Goal: Task Accomplishment & Management: Manage account settings

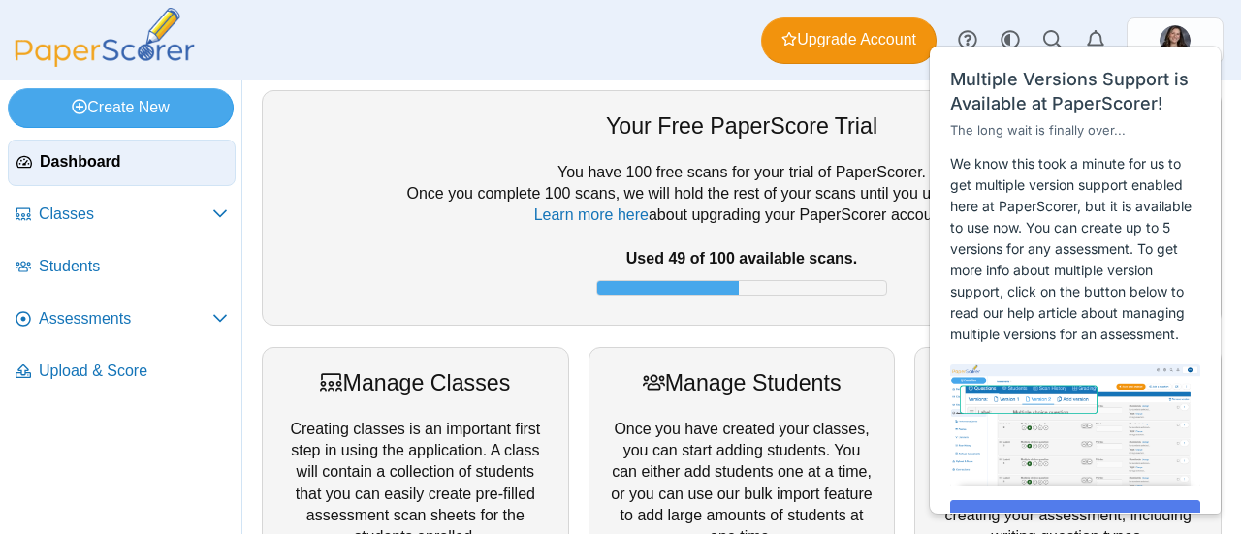
click at [539, 120] on div "Your Free PaperScore Trial" at bounding box center [741, 125] width 919 height 31
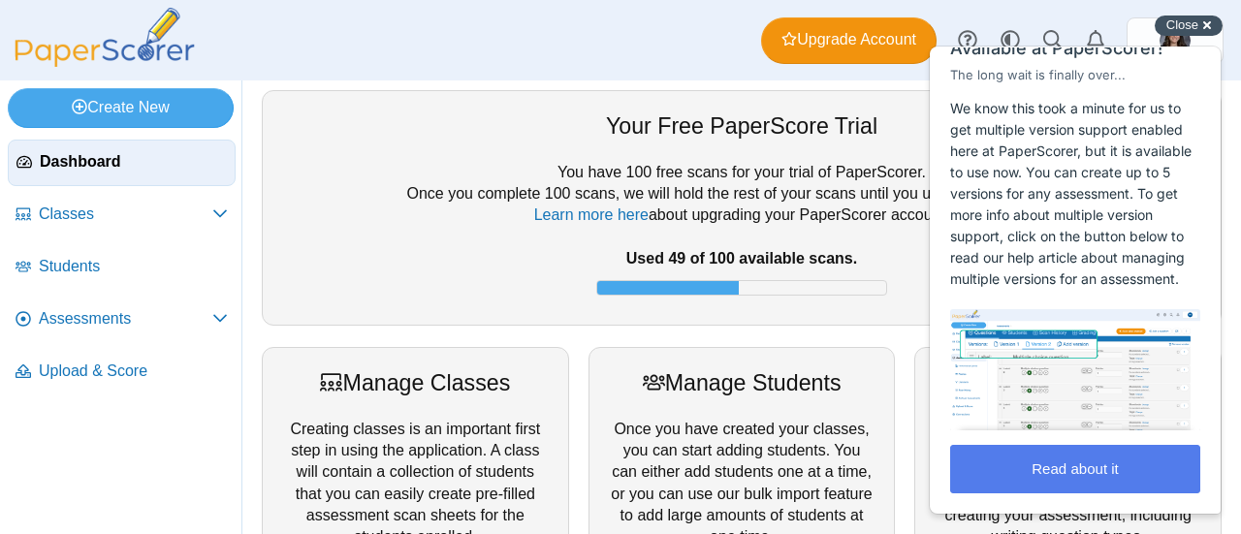
click at [1208, 28] on div "Close cross-small" at bounding box center [1188, 26] width 68 height 20
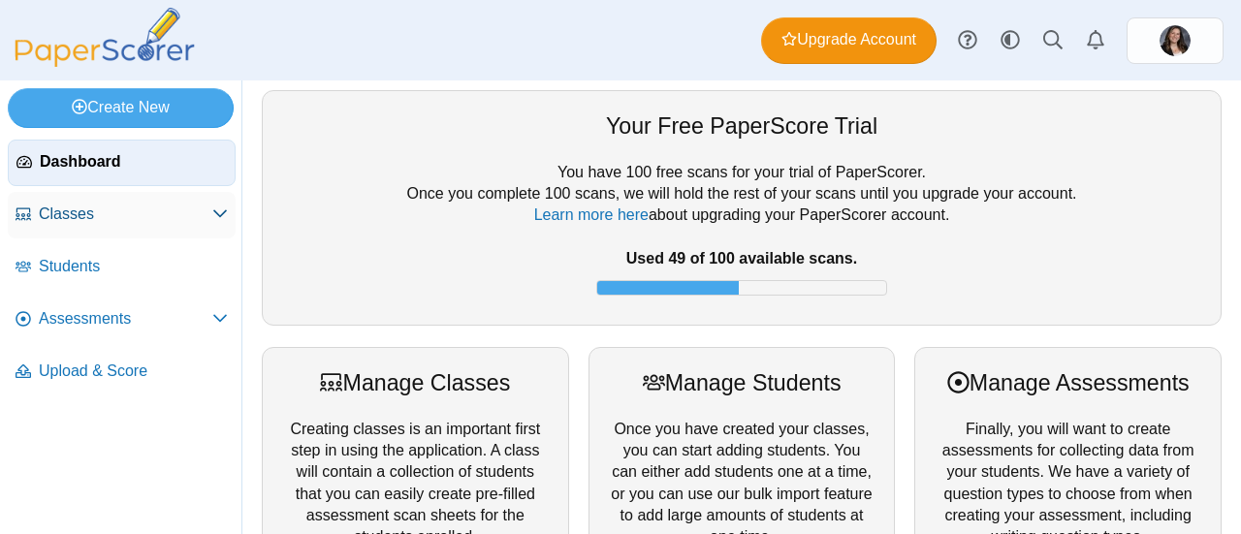
click at [109, 216] on span "Classes" at bounding box center [125, 214] width 173 height 21
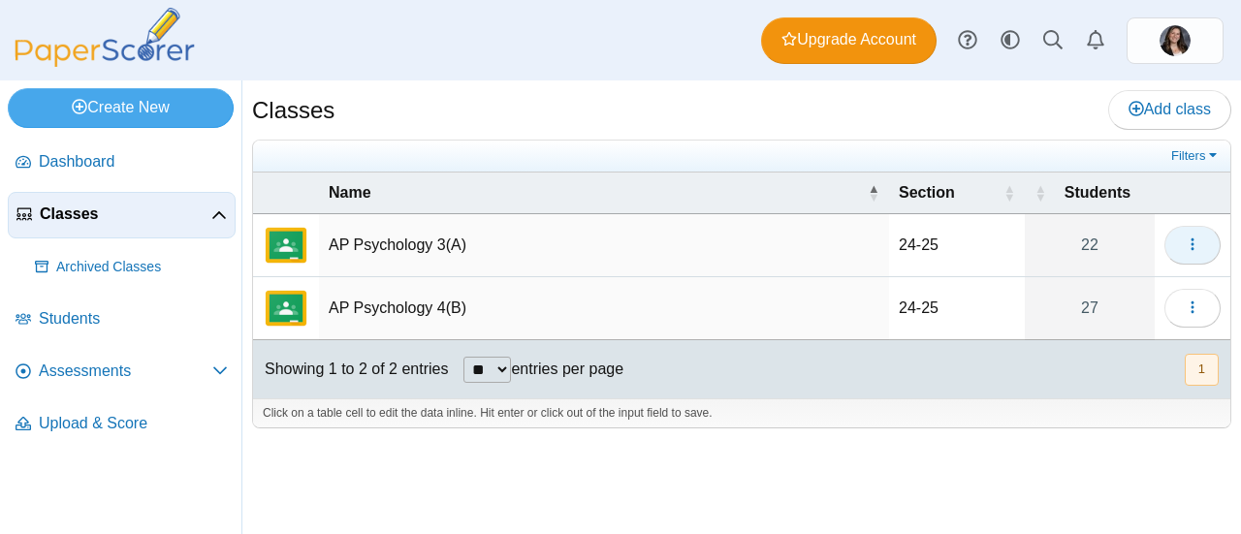
click at [1200, 251] on span "button" at bounding box center [1192, 244] width 16 height 16
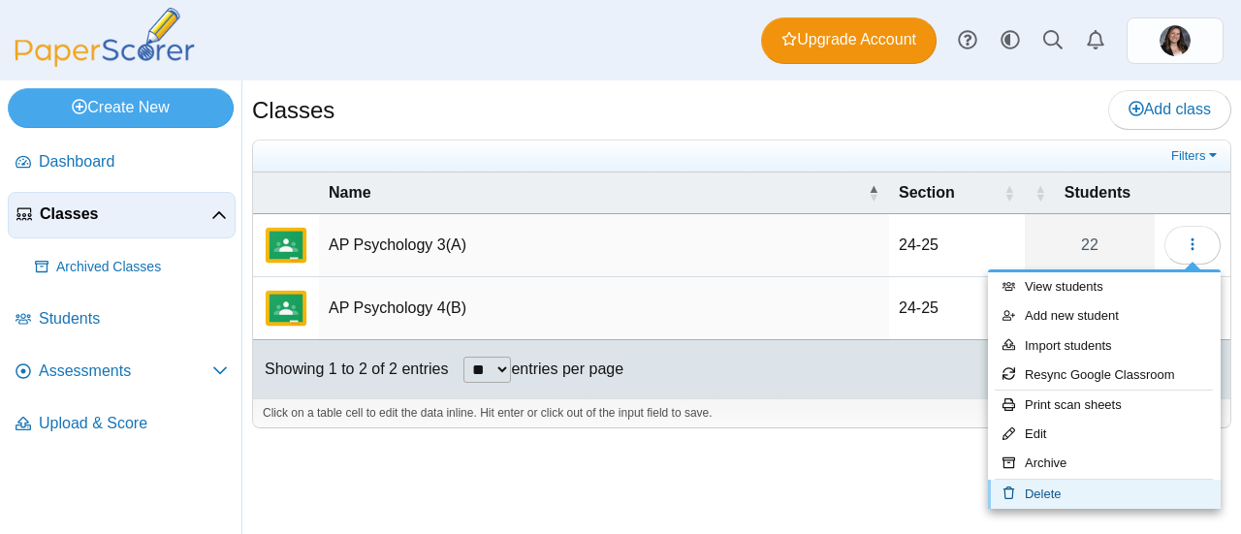
click at [1070, 488] on link "Delete" at bounding box center [1104, 494] width 233 height 29
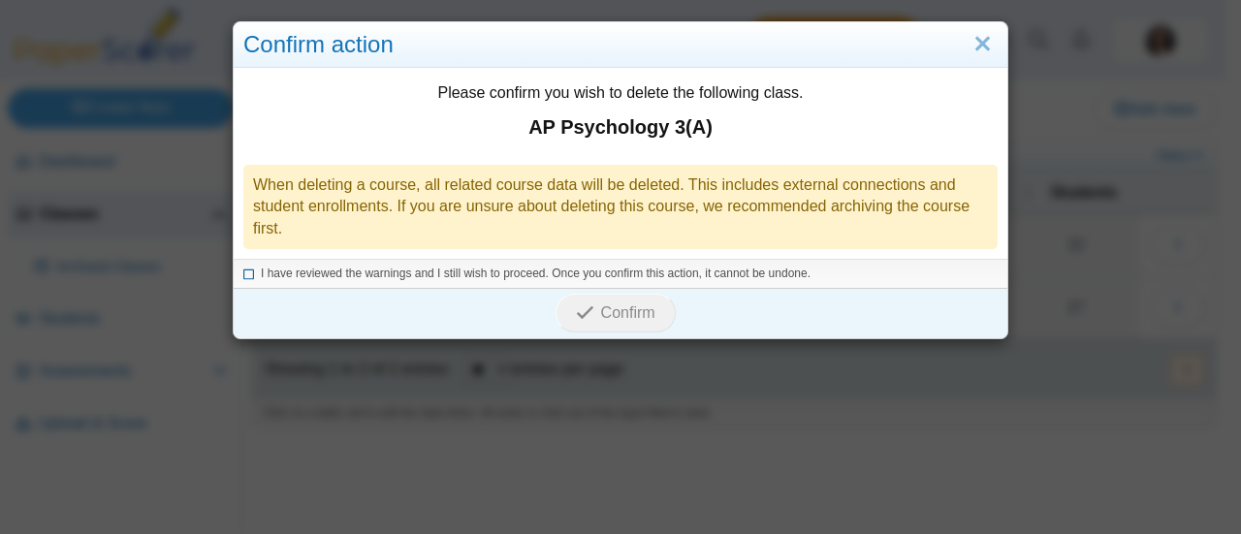
click at [244, 271] on icon at bounding box center [249, 271] width 12 height 11
click at [583, 312] on icon "submit" at bounding box center [585, 312] width 18 height 18
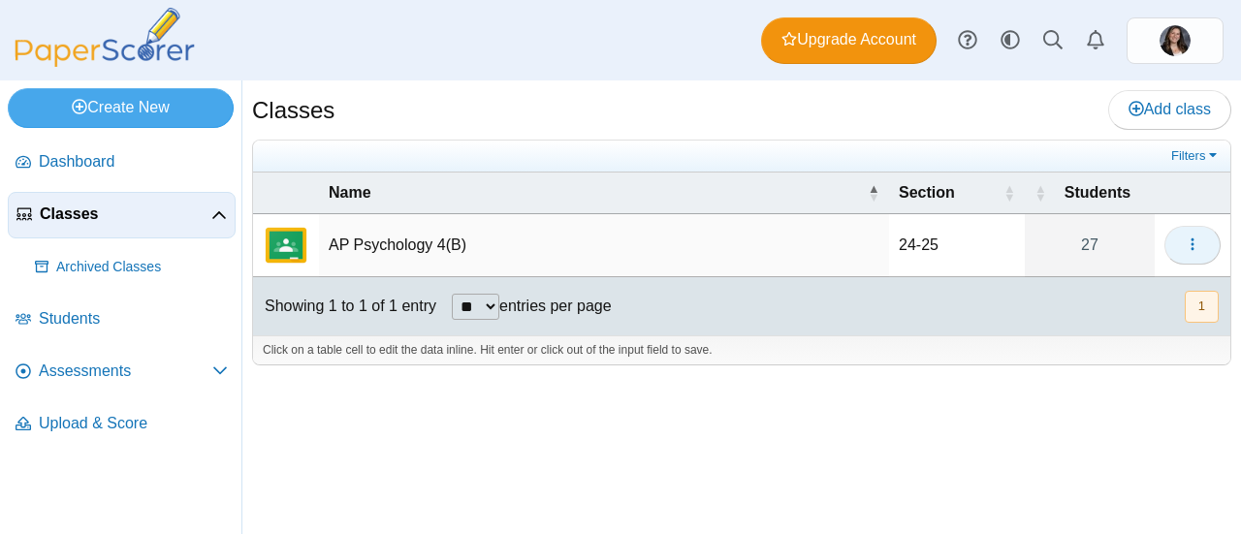
click at [1193, 241] on use "button" at bounding box center [1191, 244] width 3 height 13
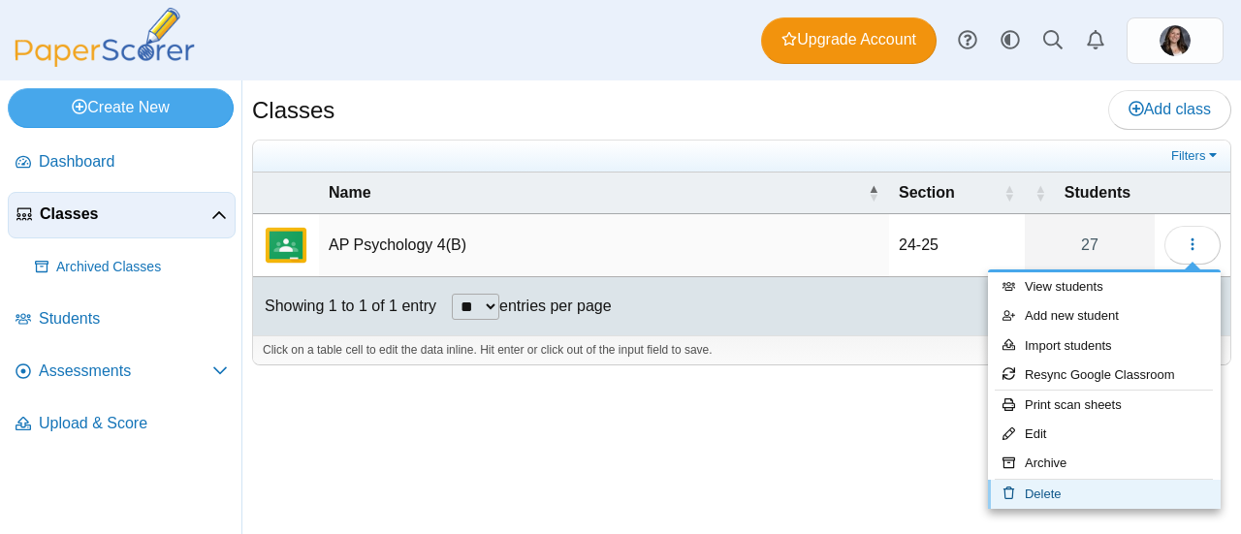
click at [1061, 497] on link "Delete" at bounding box center [1104, 494] width 233 height 29
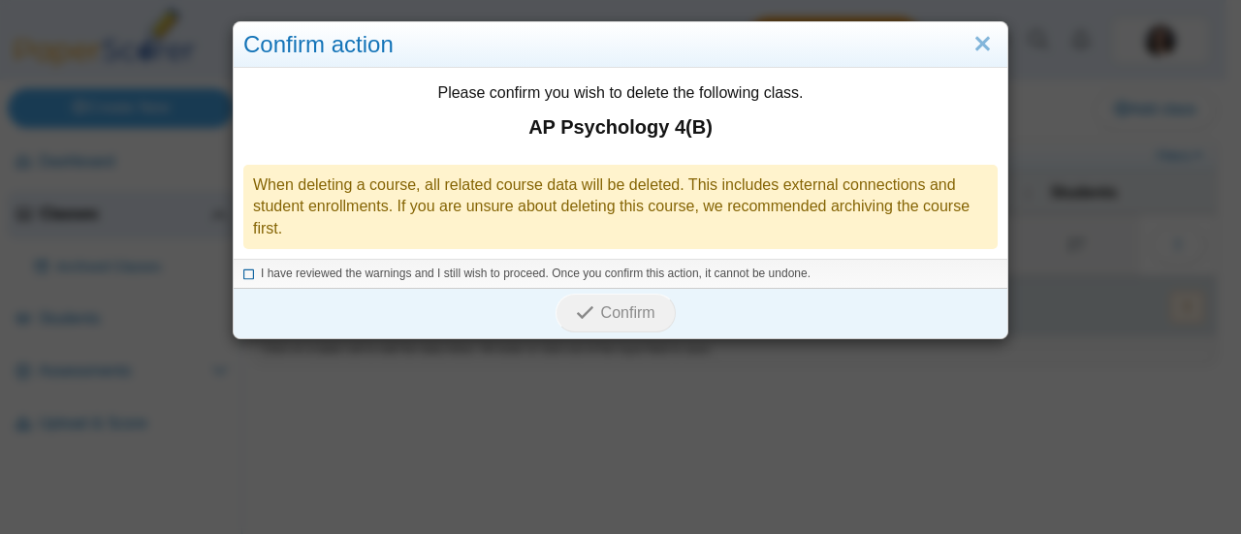
click at [261, 278] on span "I have reviewed the warnings and I still wish to proceed. Once you confirm this…" at bounding box center [536, 274] width 550 height 14
click at [601, 312] on span "Confirm" at bounding box center [628, 312] width 54 height 16
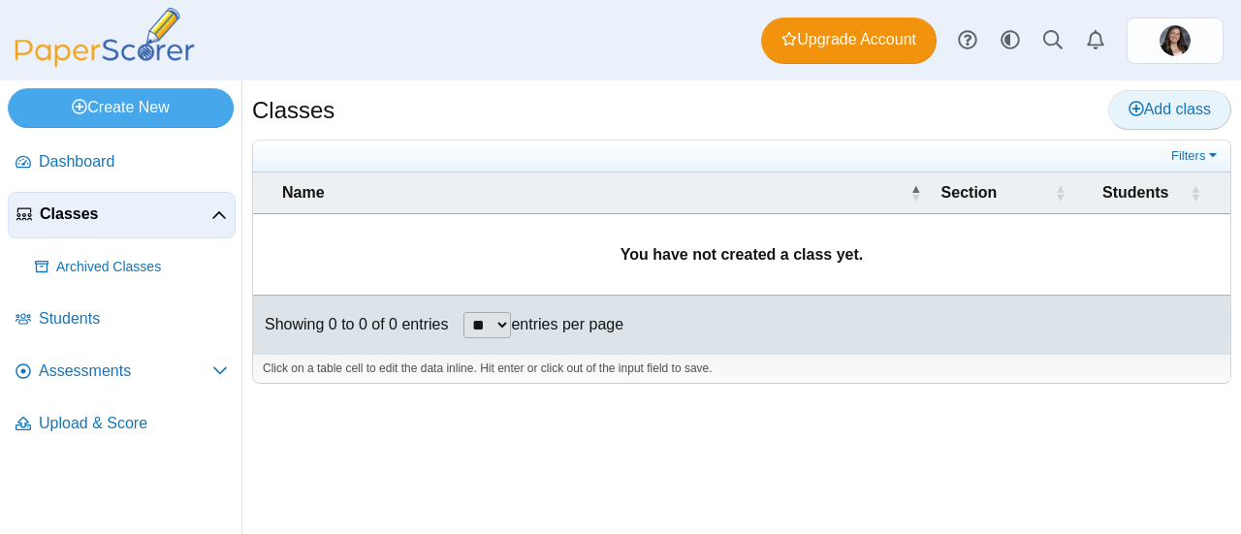
click at [1199, 108] on span "Add class" at bounding box center [1169, 109] width 82 height 16
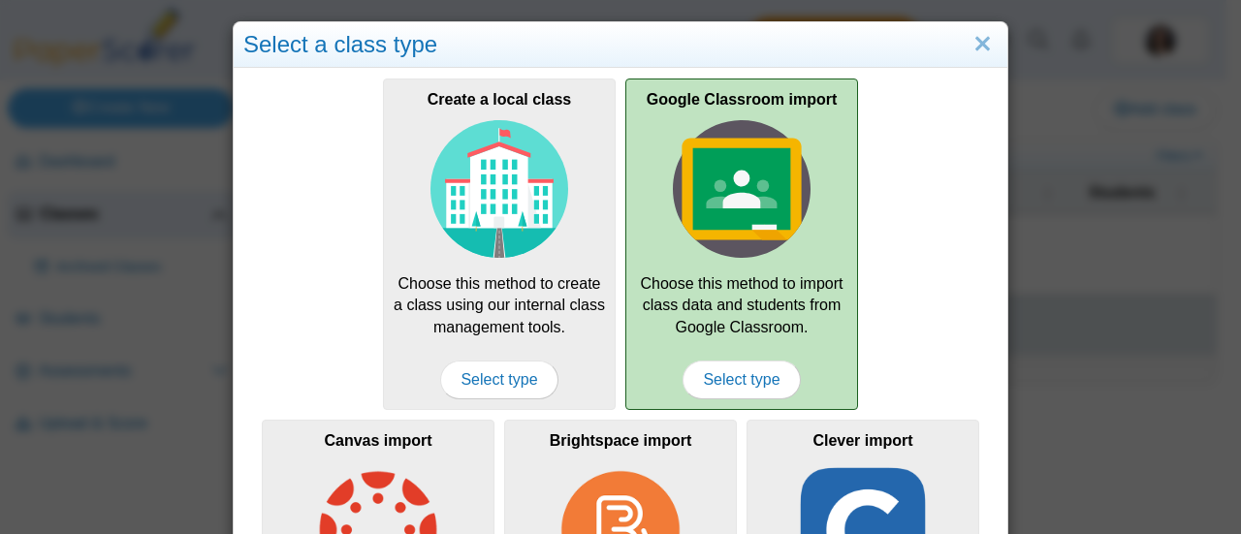
click at [785, 334] on div "Google Classroom import Choose this method to import class data and students fr…" at bounding box center [741, 244] width 233 height 331
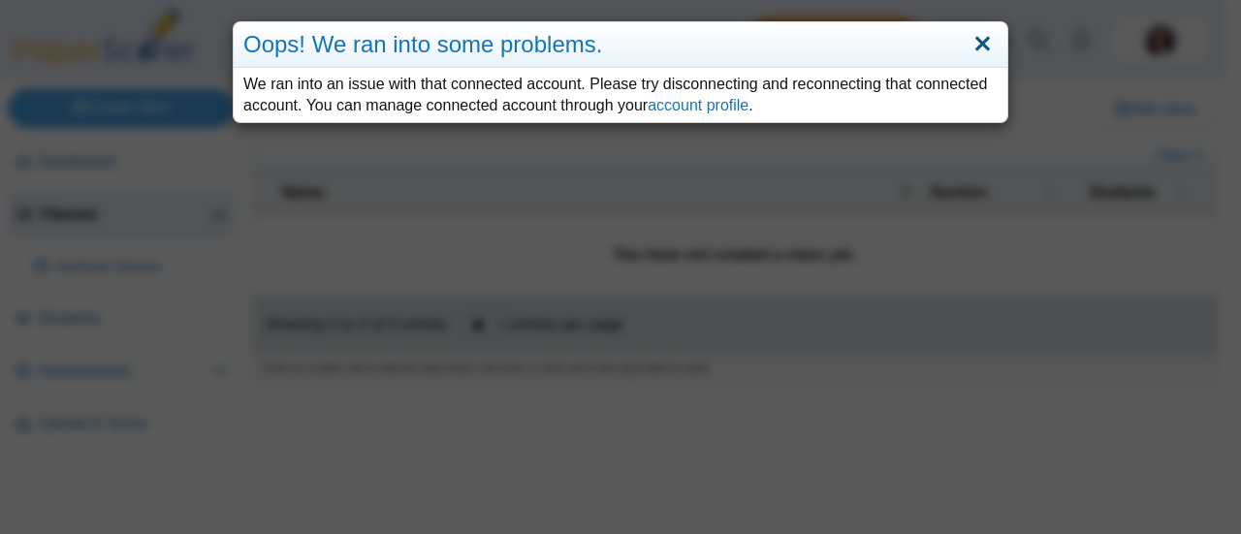
click at [983, 47] on link "Close" at bounding box center [982, 44] width 30 height 33
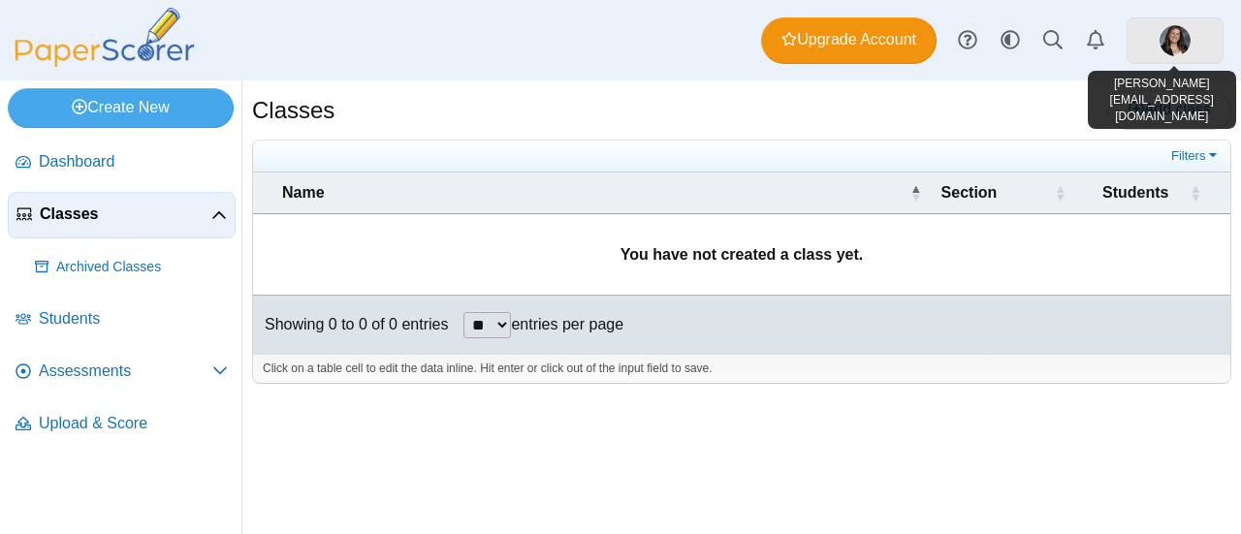
click at [1169, 51] on img at bounding box center [1174, 40] width 31 height 31
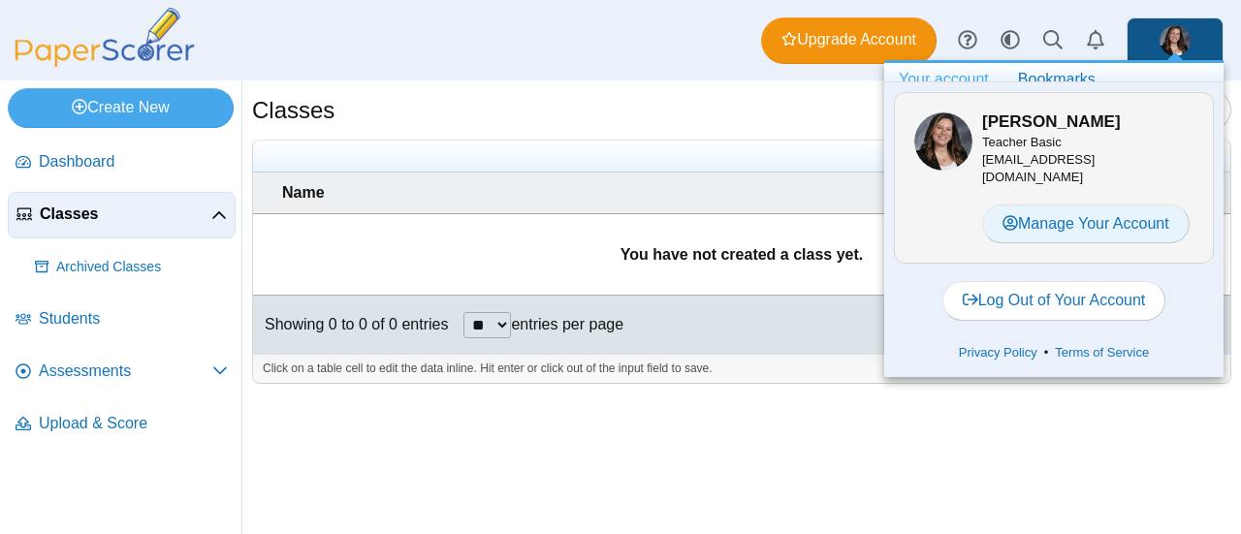
click at [1099, 225] on link "Manage Your Account" at bounding box center [1085, 224] width 207 height 39
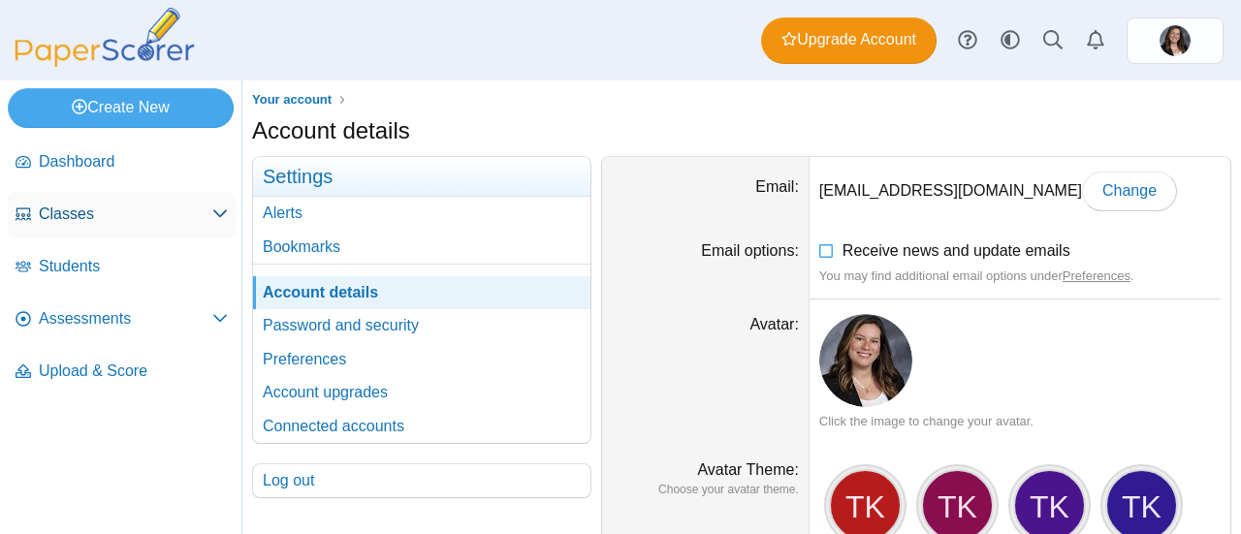
click at [132, 212] on span "Classes" at bounding box center [125, 214] width 173 height 21
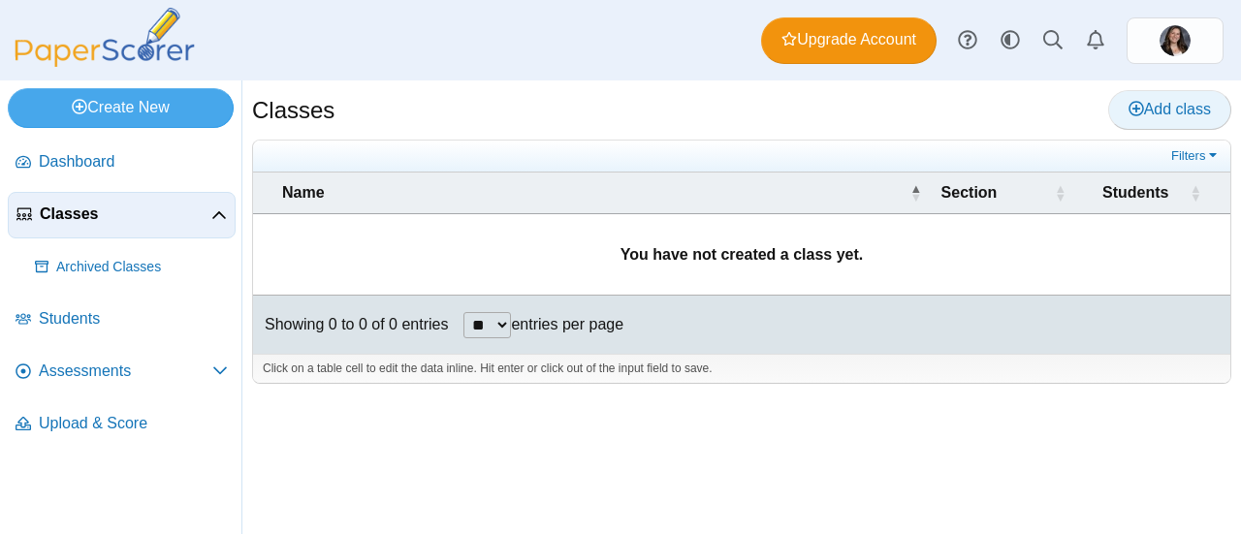
click at [1182, 124] on link "Add class" at bounding box center [1169, 109] width 123 height 39
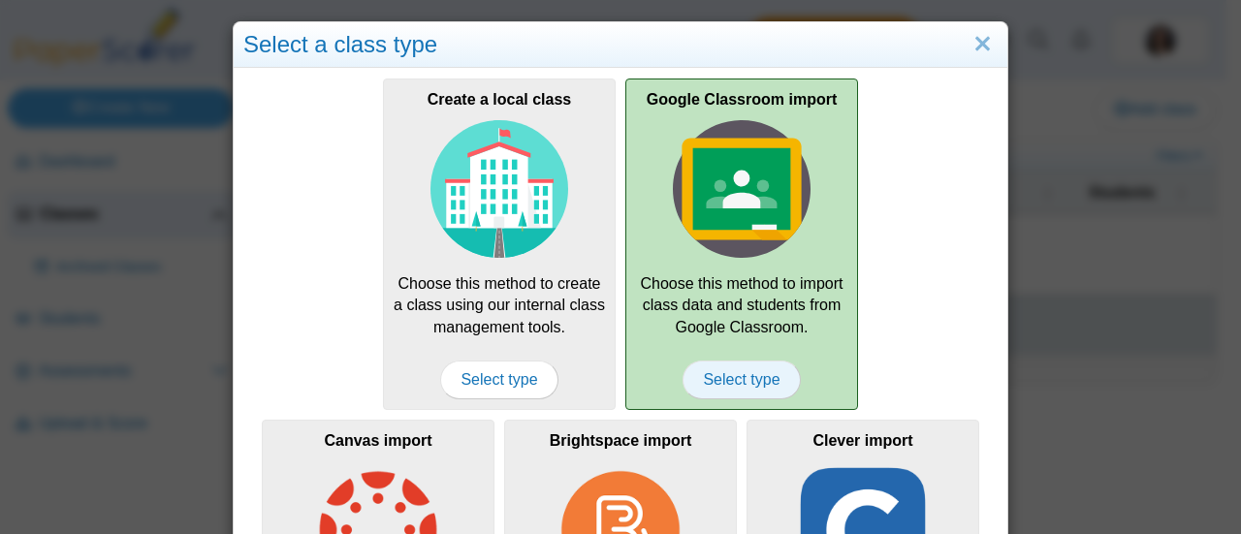
click at [747, 371] on span "Select type" at bounding box center [740, 380] width 117 height 39
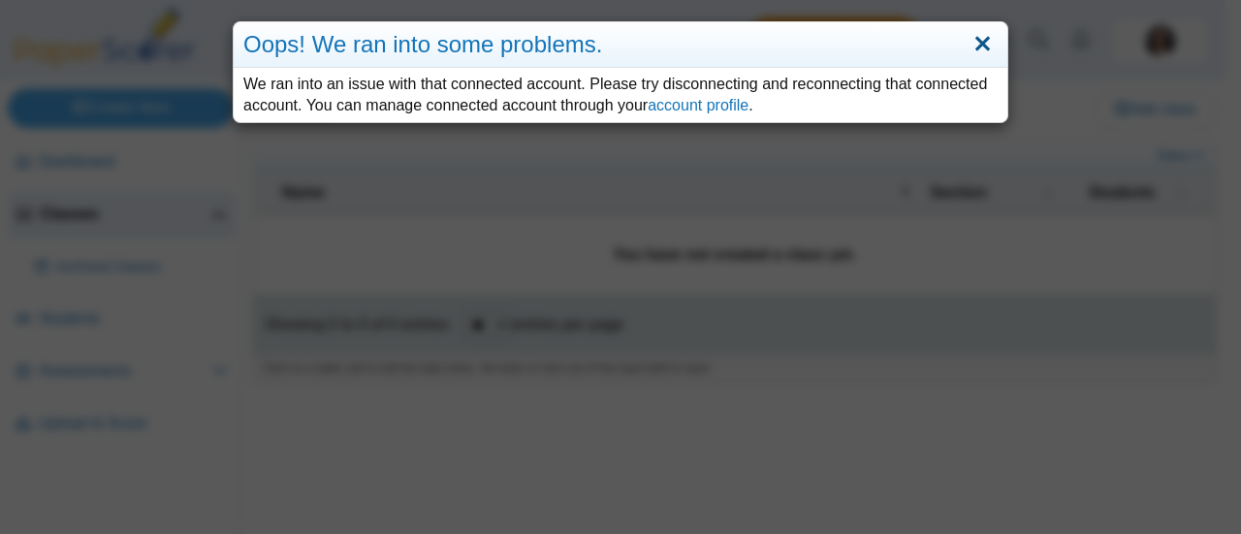
click at [977, 54] on link "Close" at bounding box center [982, 44] width 30 height 33
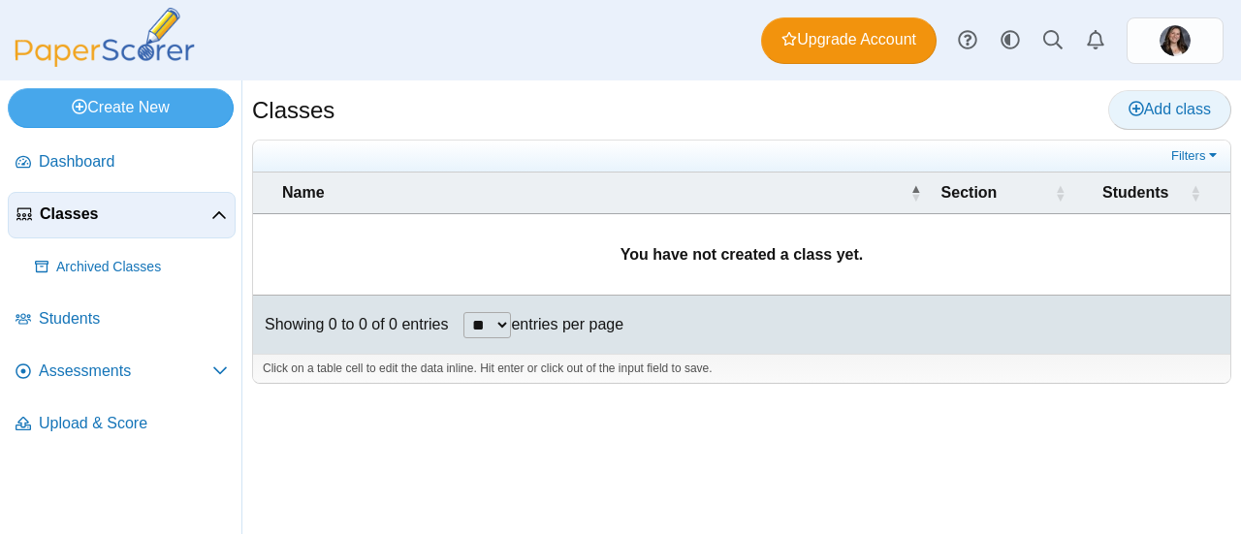
click at [1159, 112] on span "Add class" at bounding box center [1169, 109] width 82 height 16
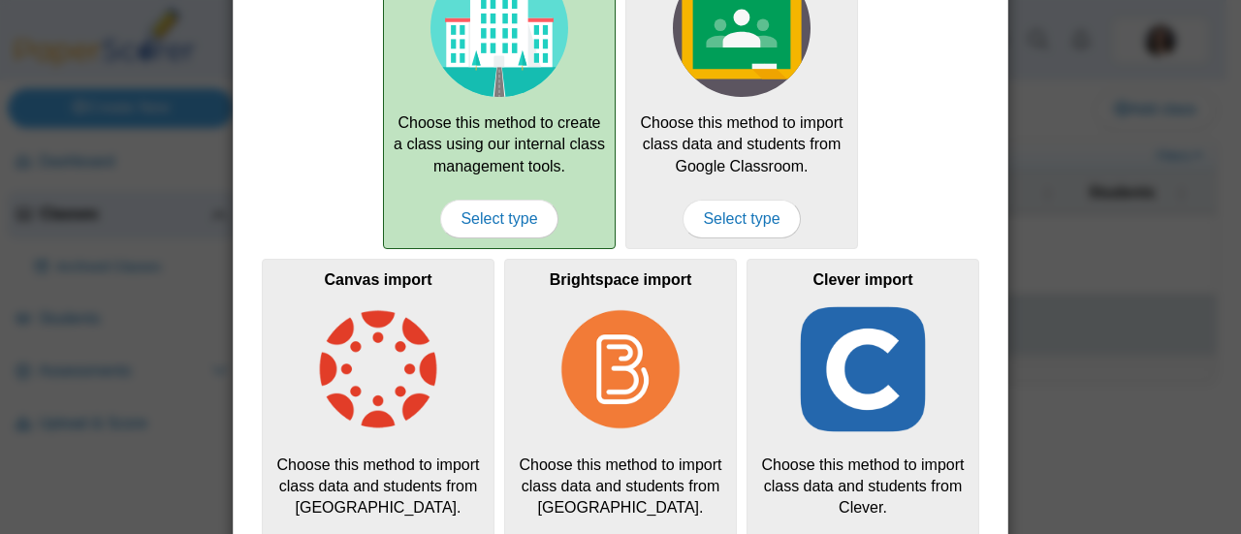
scroll to position [233, 0]
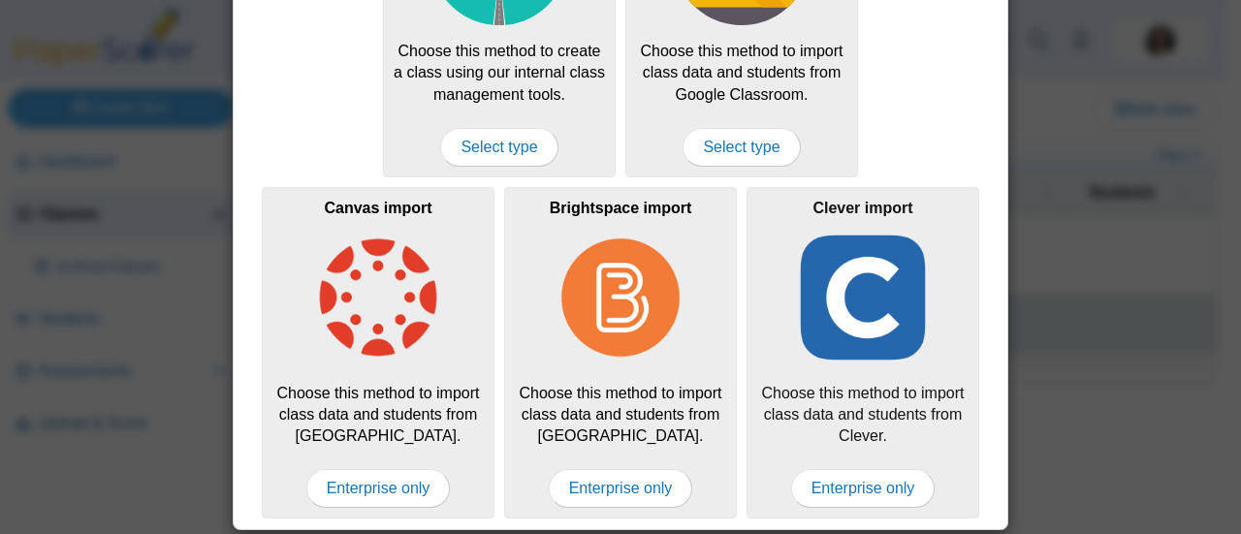
click at [884, 324] on img at bounding box center [863, 298] width 138 height 138
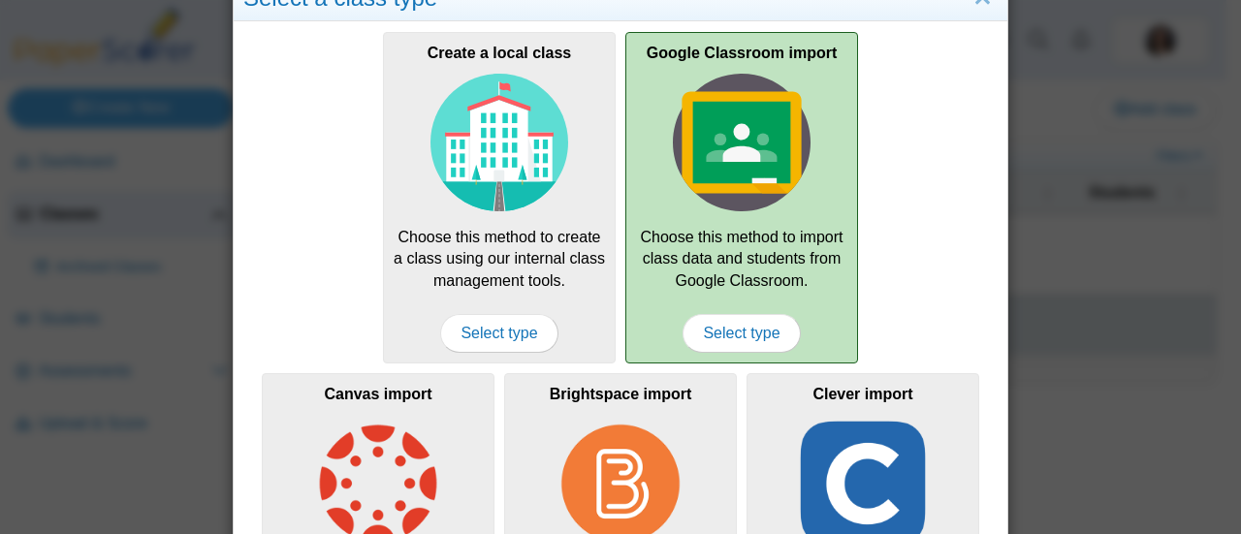
scroll to position [45, 0]
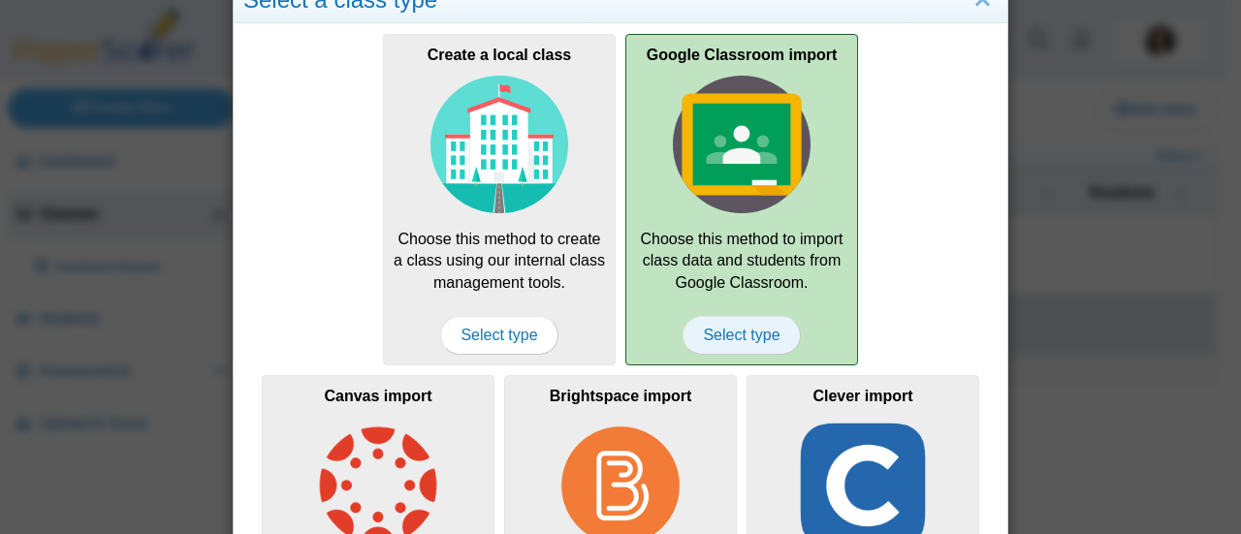
click at [736, 338] on span "Select type" at bounding box center [740, 335] width 117 height 39
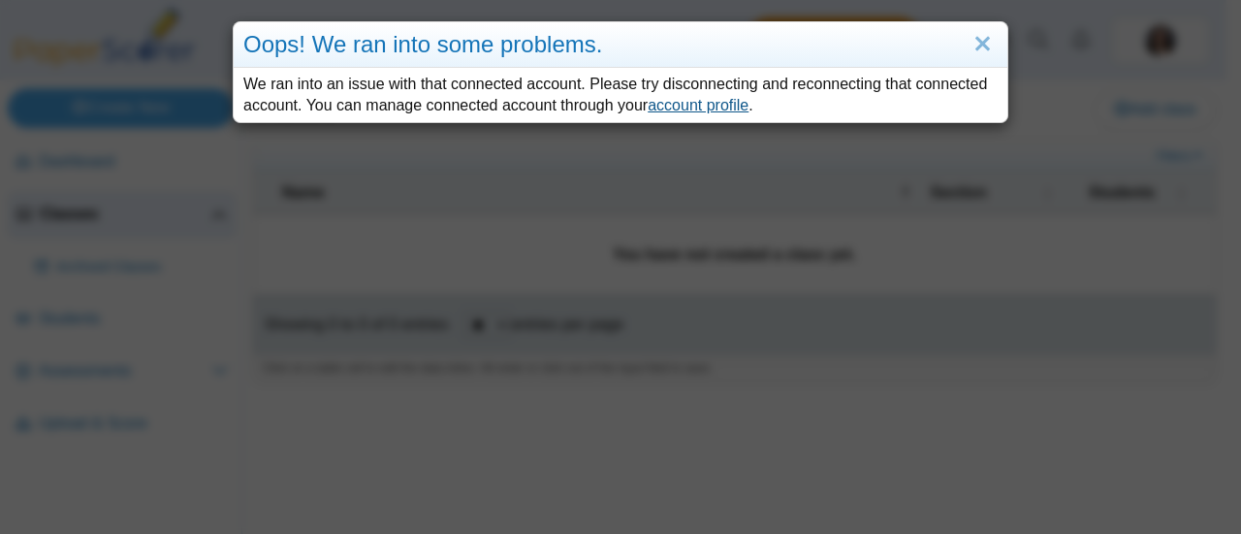
click at [687, 103] on link "account profile" at bounding box center [697, 105] width 101 height 16
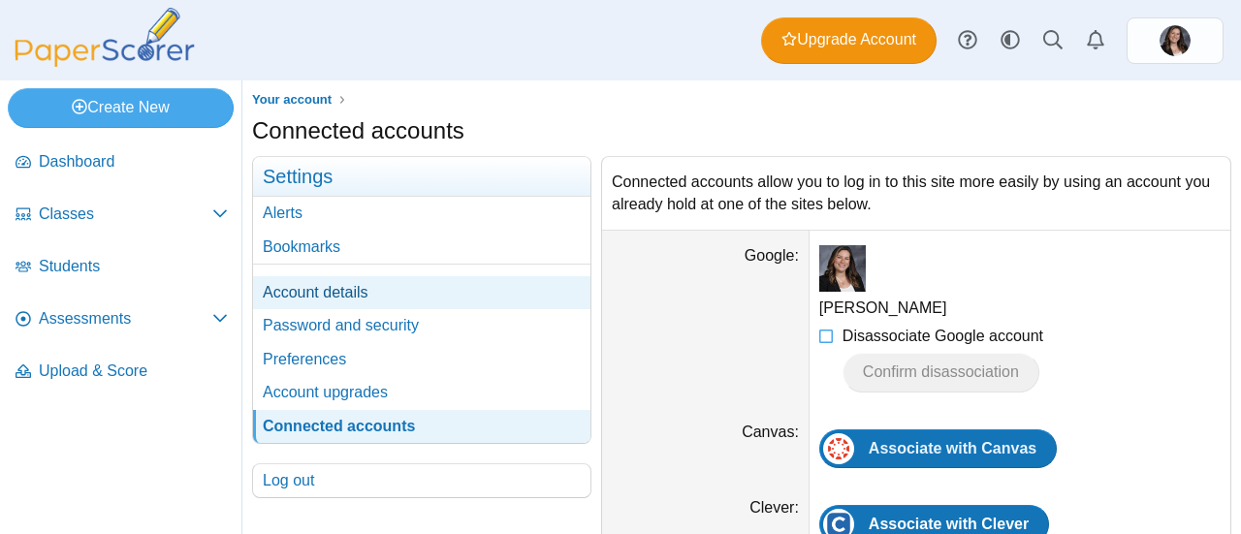
click at [326, 292] on link "Account details" at bounding box center [421, 292] width 337 height 33
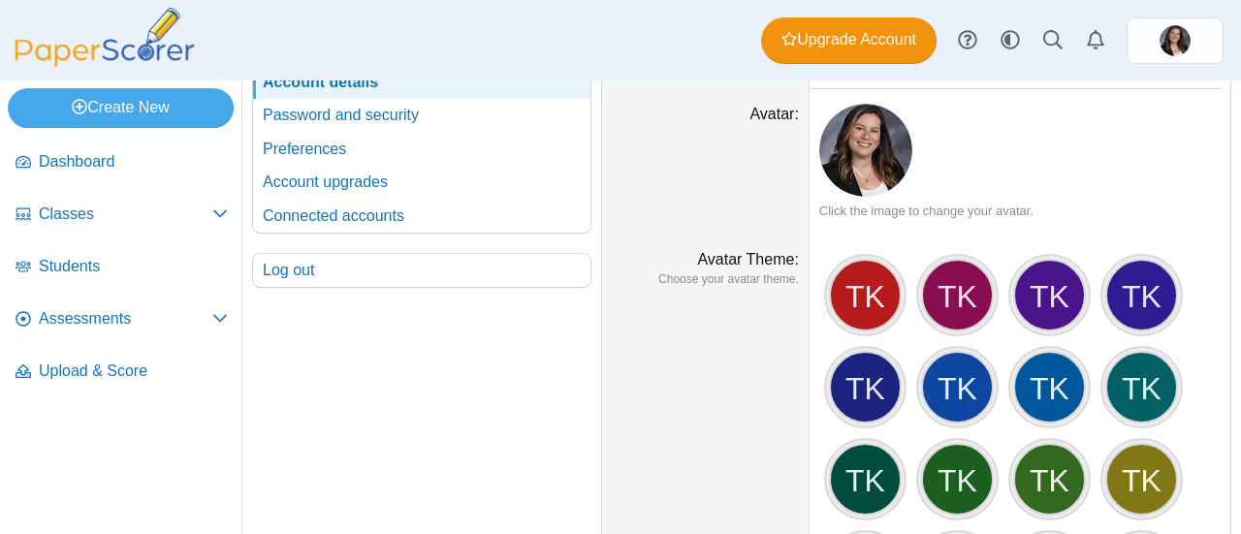
scroll to position [136, 0]
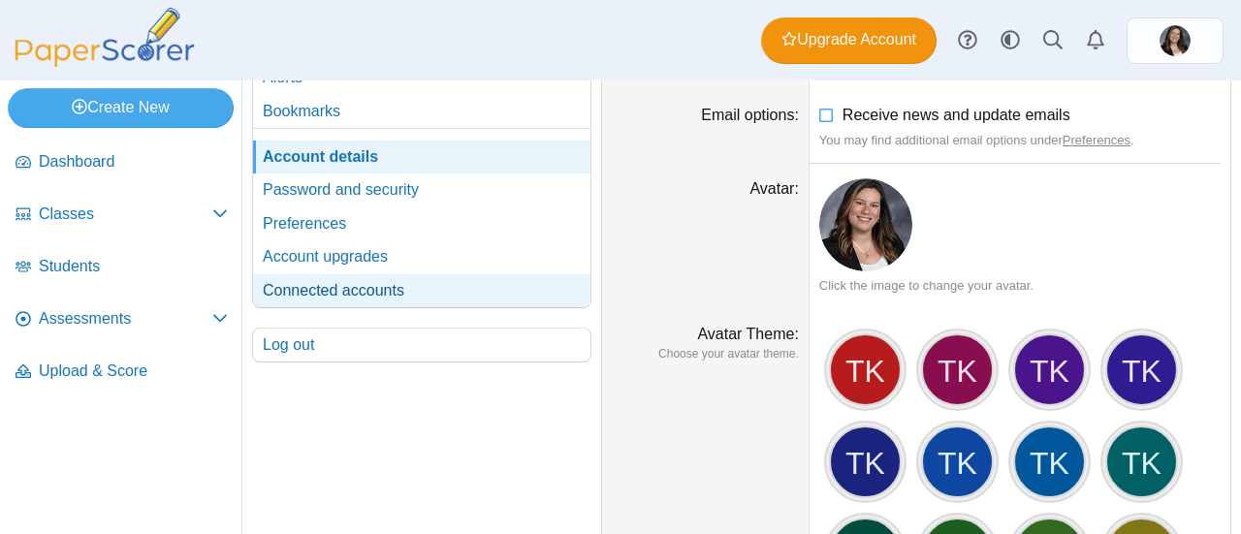
click at [342, 295] on link "Connected accounts" at bounding box center [421, 290] width 337 height 33
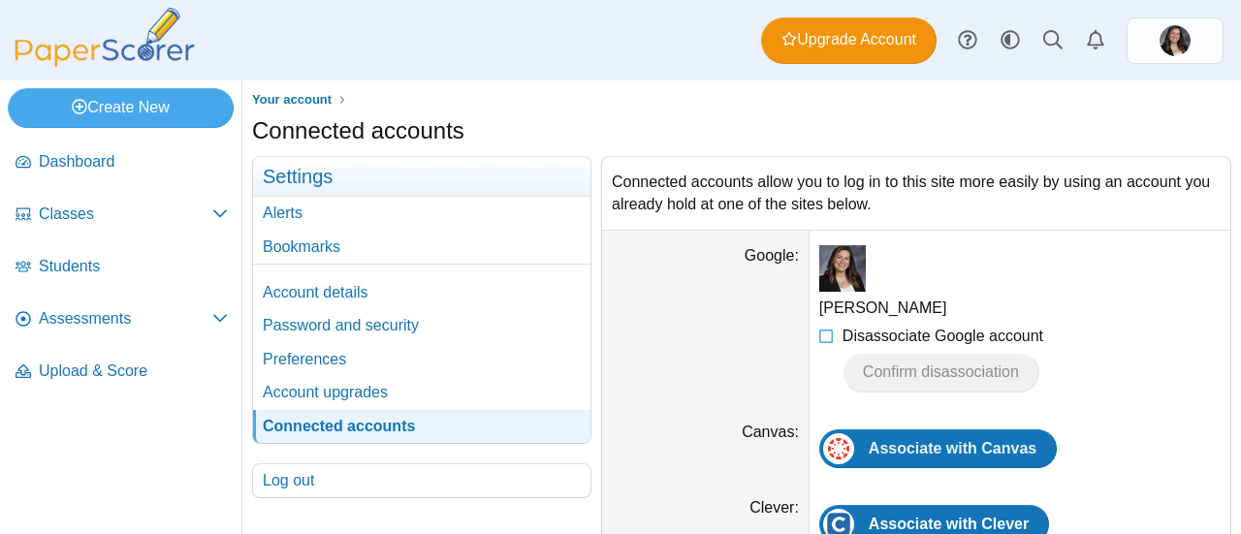
scroll to position [62, 0]
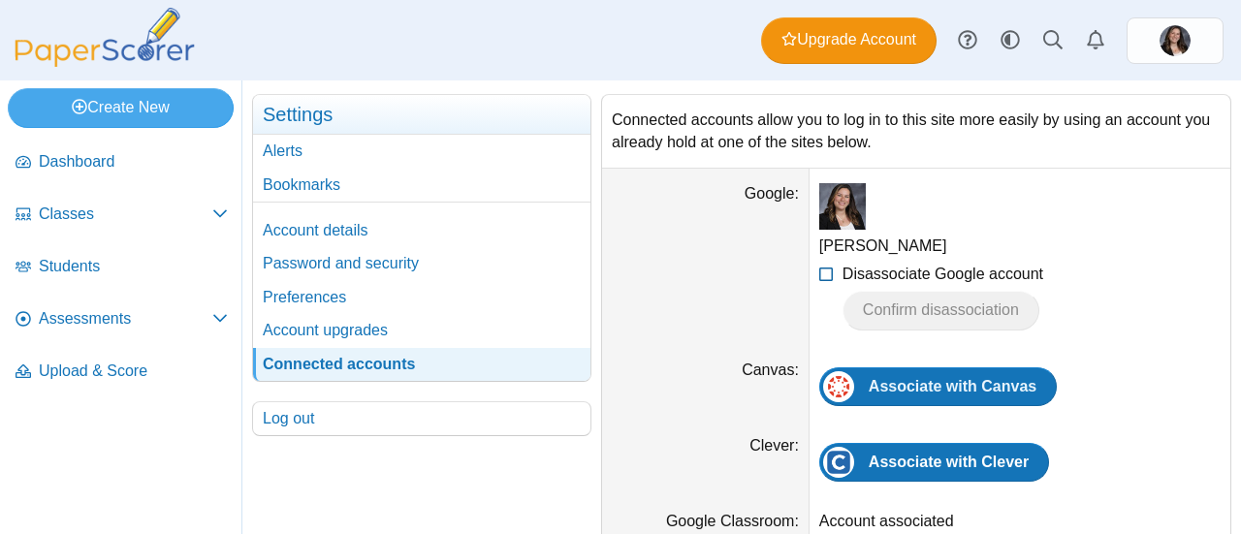
click at [825, 271] on icon at bounding box center [827, 271] width 16 height 14
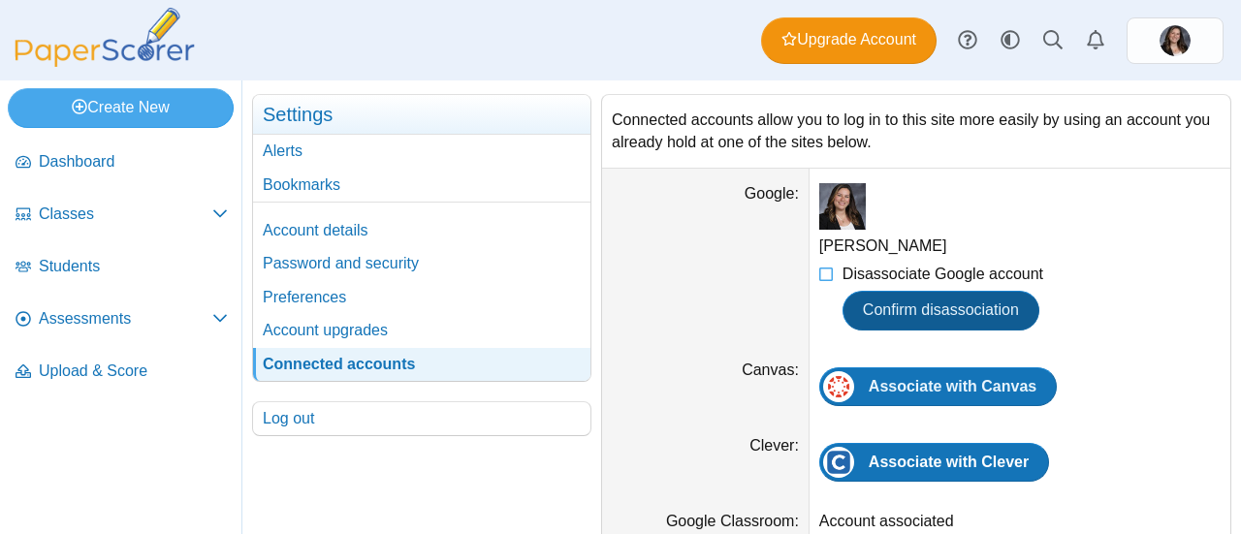
click at [912, 305] on span "Confirm disassociation" at bounding box center [941, 309] width 156 height 16
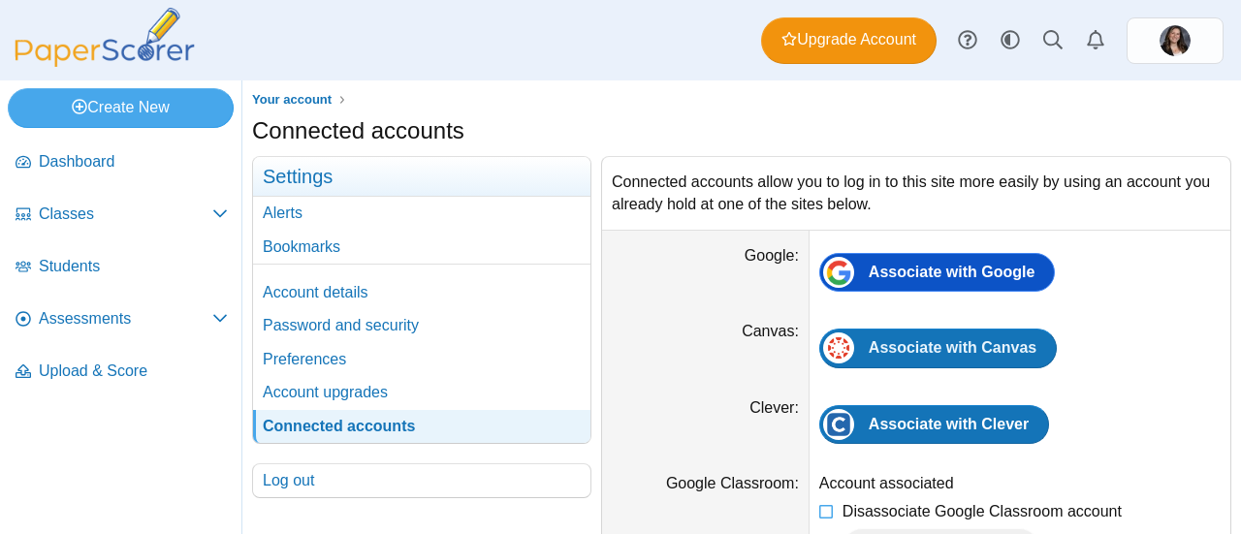
click at [952, 279] on span "Associate with Google" at bounding box center [951, 272] width 167 height 16
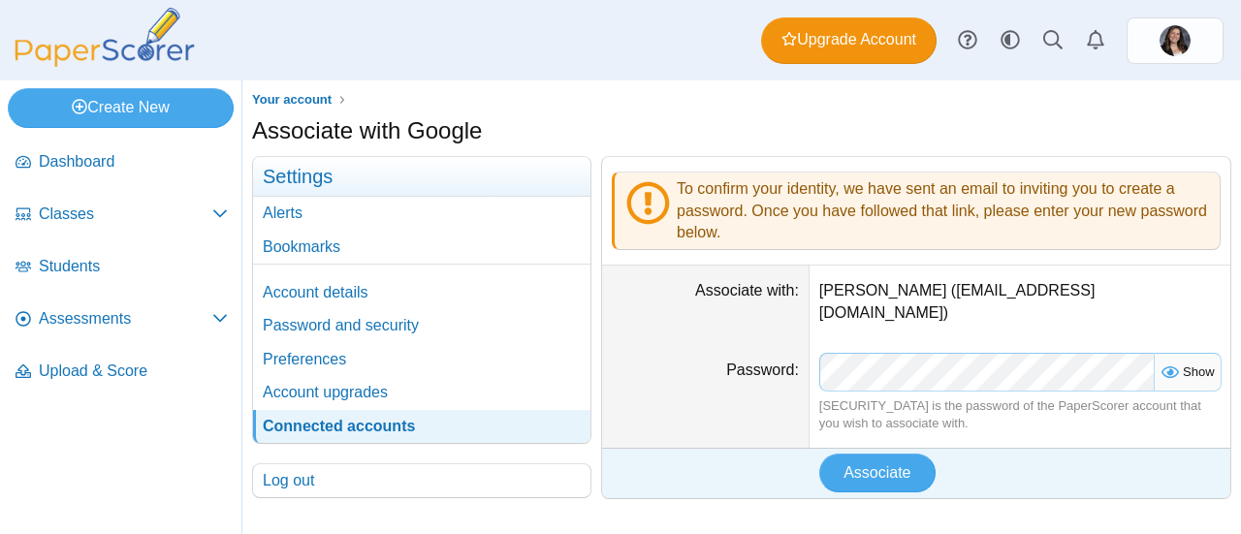
click at [819, 454] on button "Associate" at bounding box center [877, 473] width 116 height 39
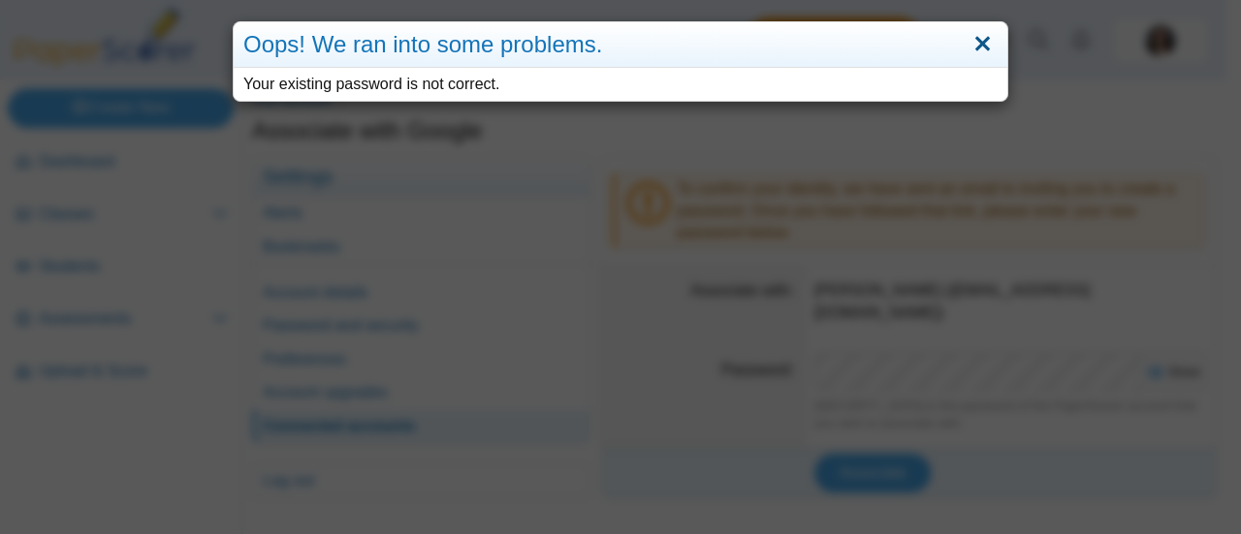
click at [967, 42] on link "Close" at bounding box center [982, 44] width 30 height 33
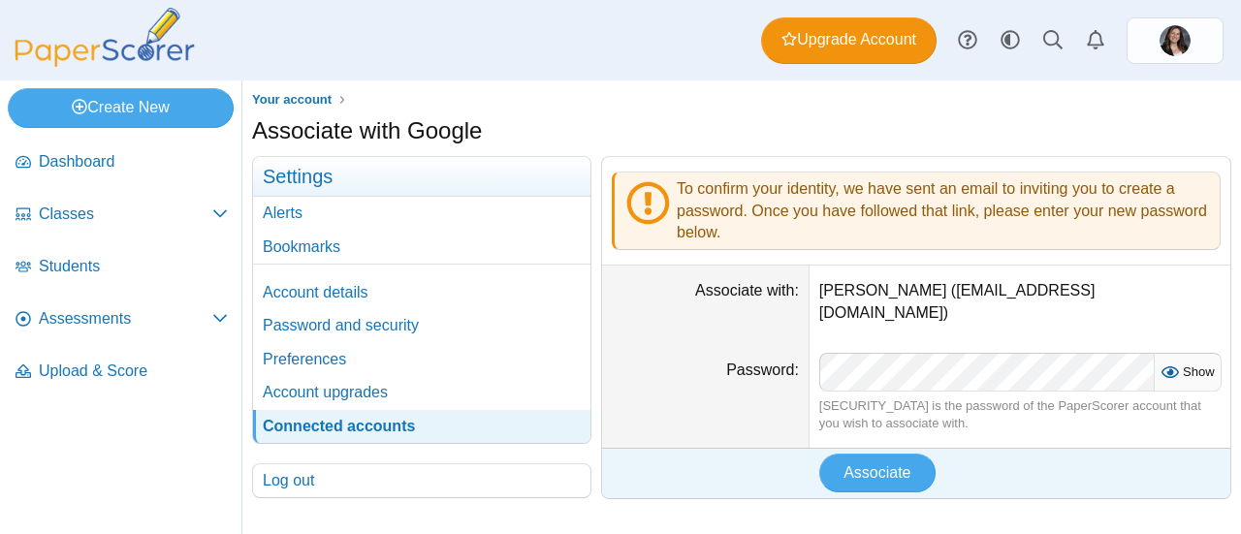
click at [1164, 363] on icon at bounding box center [1169, 370] width 16 height 14
click at [819, 454] on button "Associate" at bounding box center [877, 473] width 116 height 39
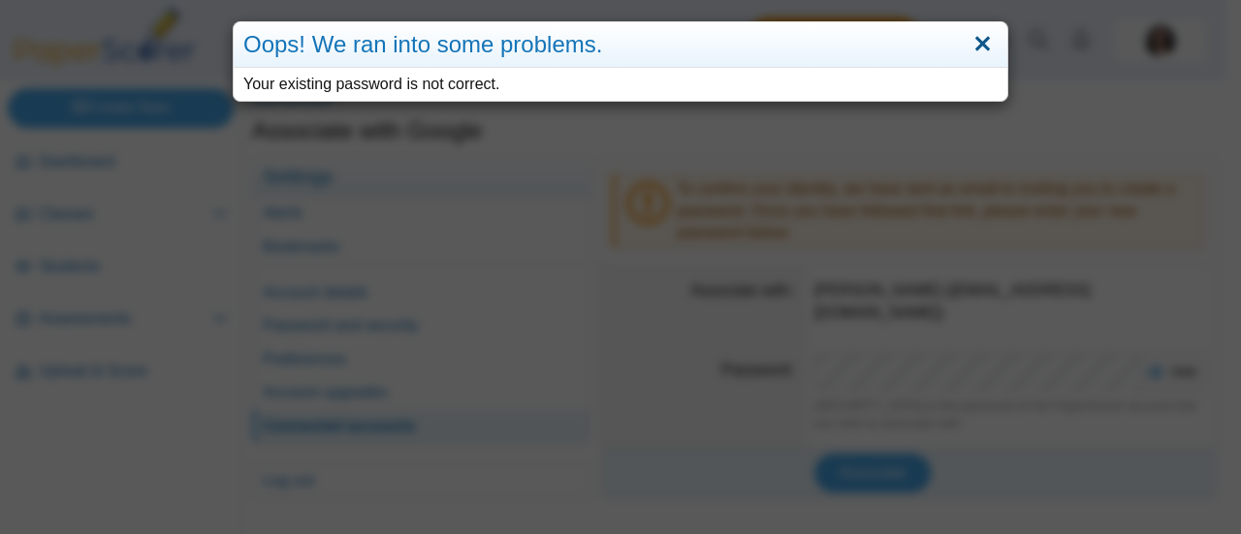
click at [971, 53] on link "Close" at bounding box center [982, 44] width 30 height 33
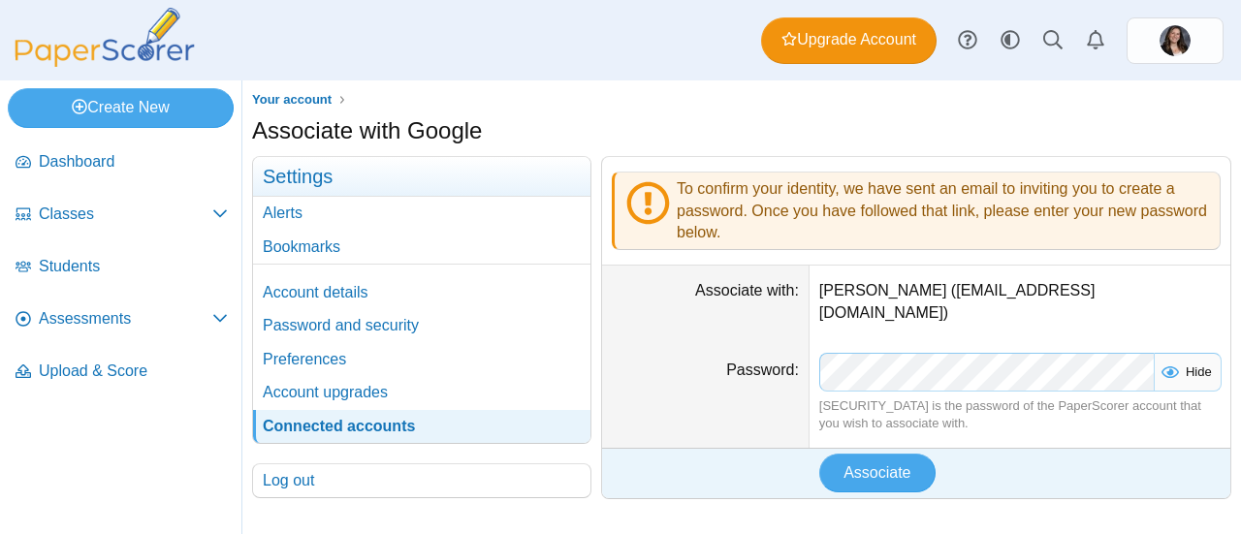
click at [748, 338] on dl "Password Hide This is the password of the PaperScorer account that you wish to …" at bounding box center [916, 392] width 628 height 109
click at [819, 454] on button "Associate" at bounding box center [877, 473] width 116 height 39
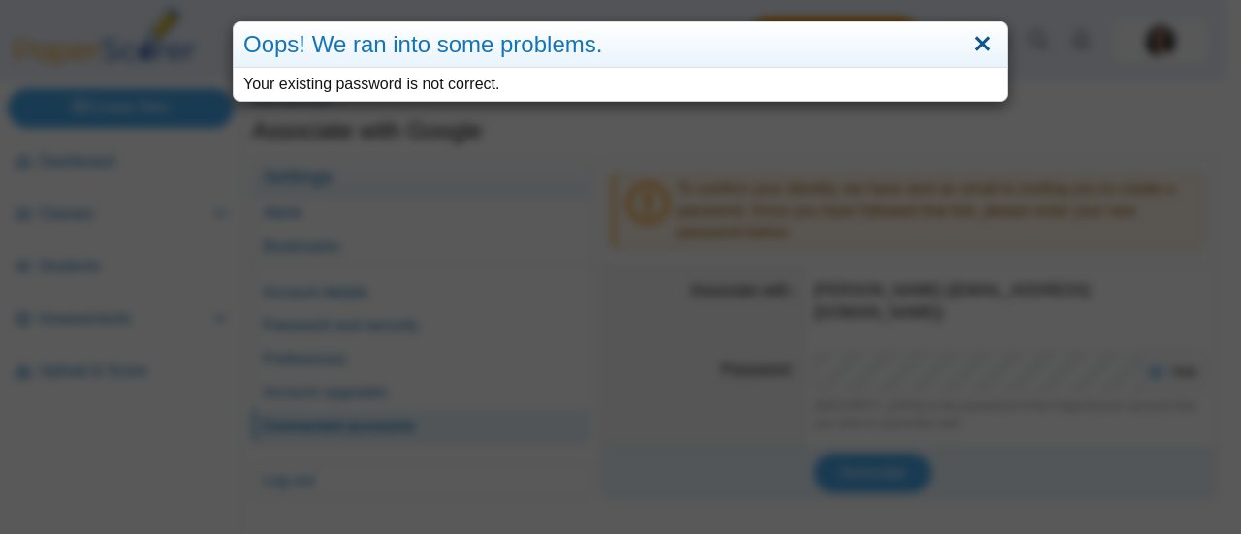
click at [975, 30] on link "Close" at bounding box center [982, 44] width 30 height 33
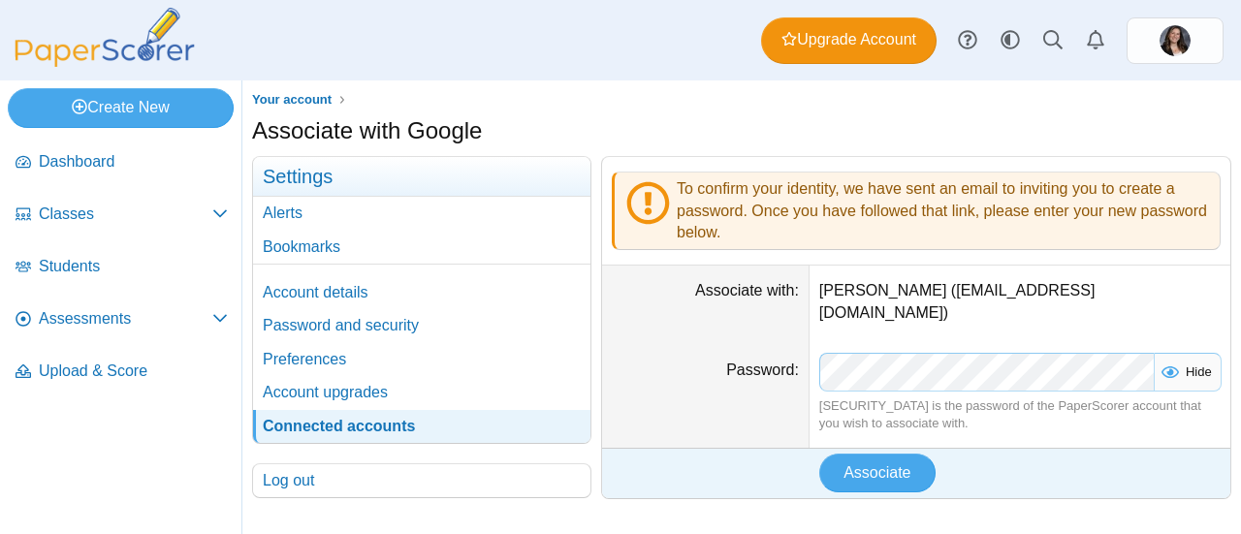
click at [727, 338] on dl "Password Hide This is the password of the PaperScorer account that you wish to …" at bounding box center [916, 392] width 628 height 109
click at [819, 454] on button "Associate" at bounding box center [877, 473] width 116 height 39
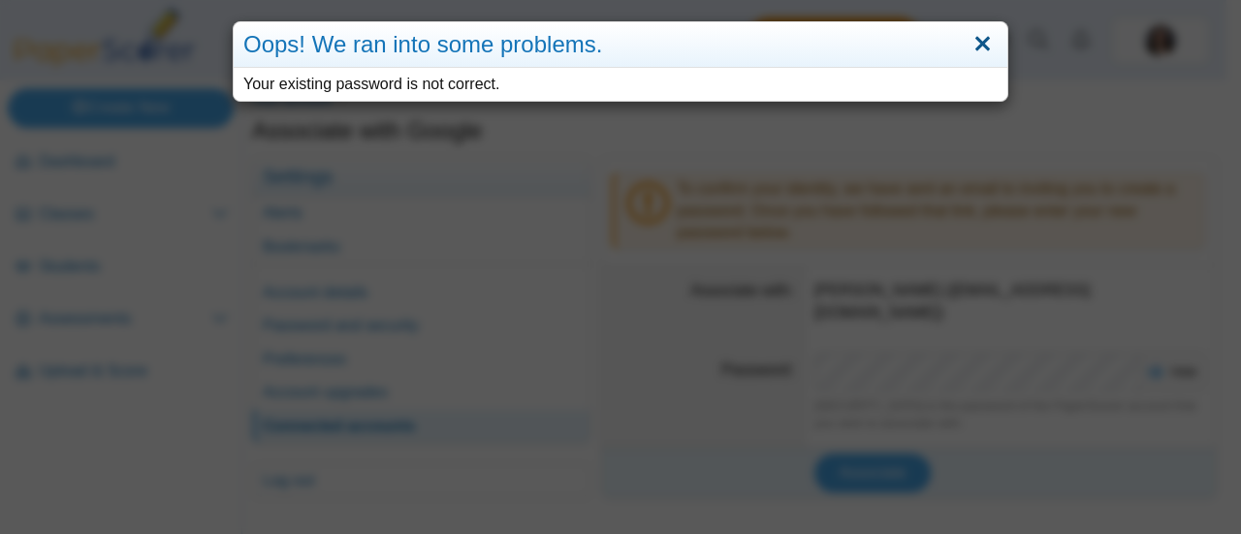
click at [971, 56] on link "Close" at bounding box center [982, 44] width 30 height 33
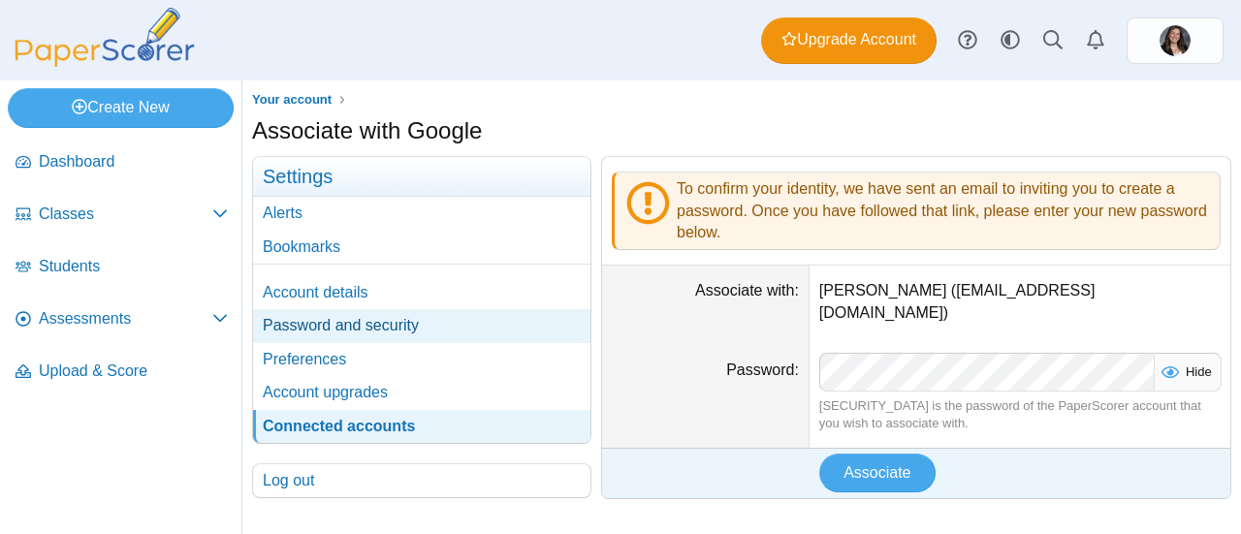
click at [338, 324] on link "Password and security" at bounding box center [421, 325] width 337 height 33
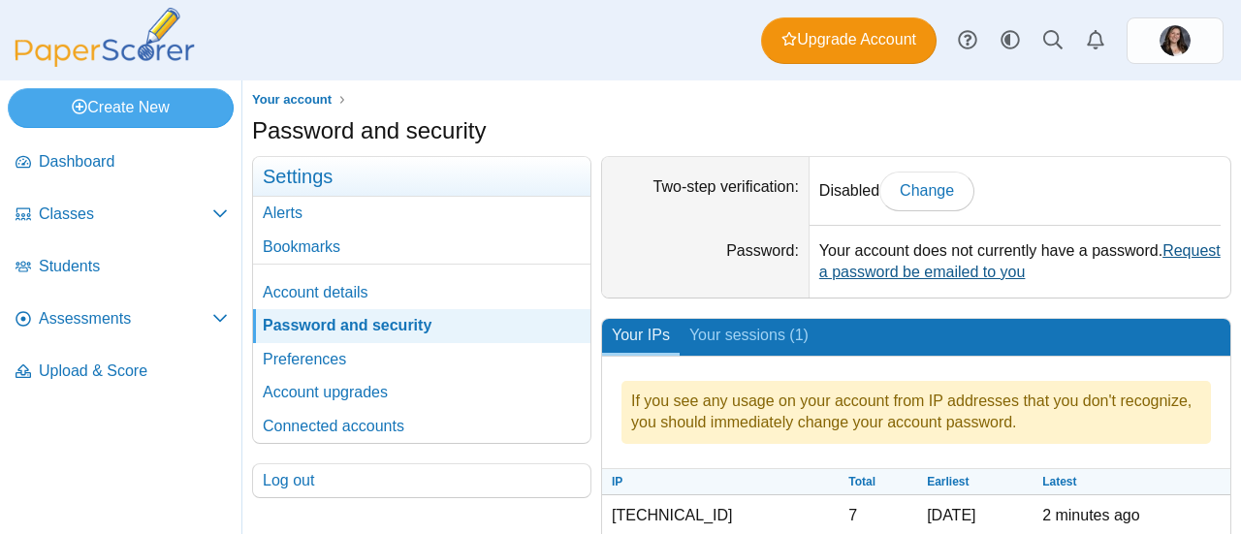
click at [951, 279] on link "Request a password be emailed to you" at bounding box center [1019, 261] width 401 height 38
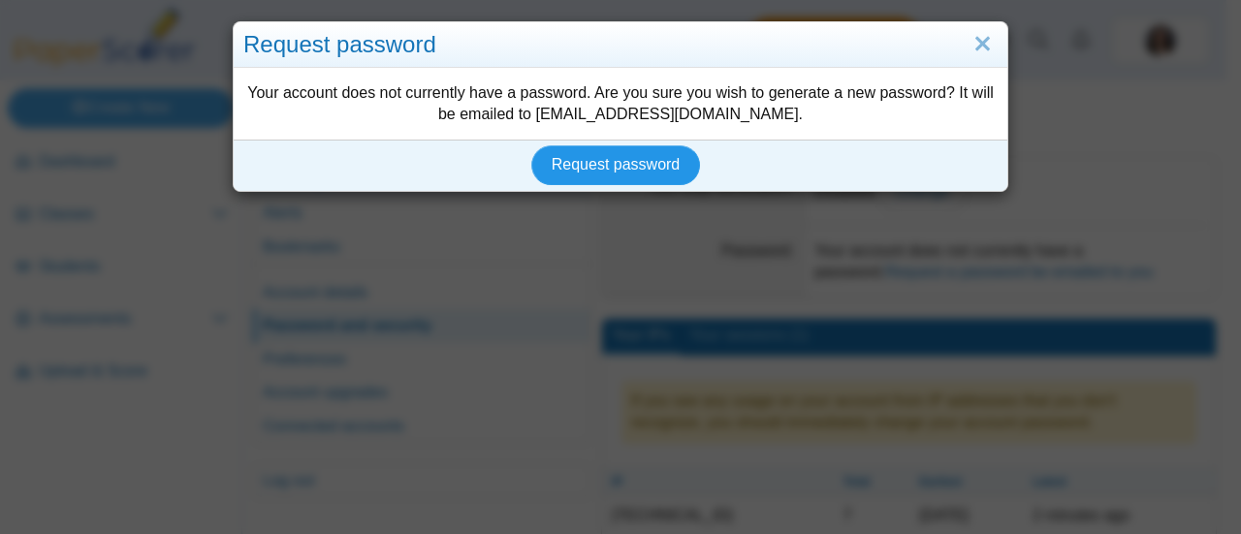
click at [646, 172] on span "Request password" at bounding box center [615, 164] width 129 height 16
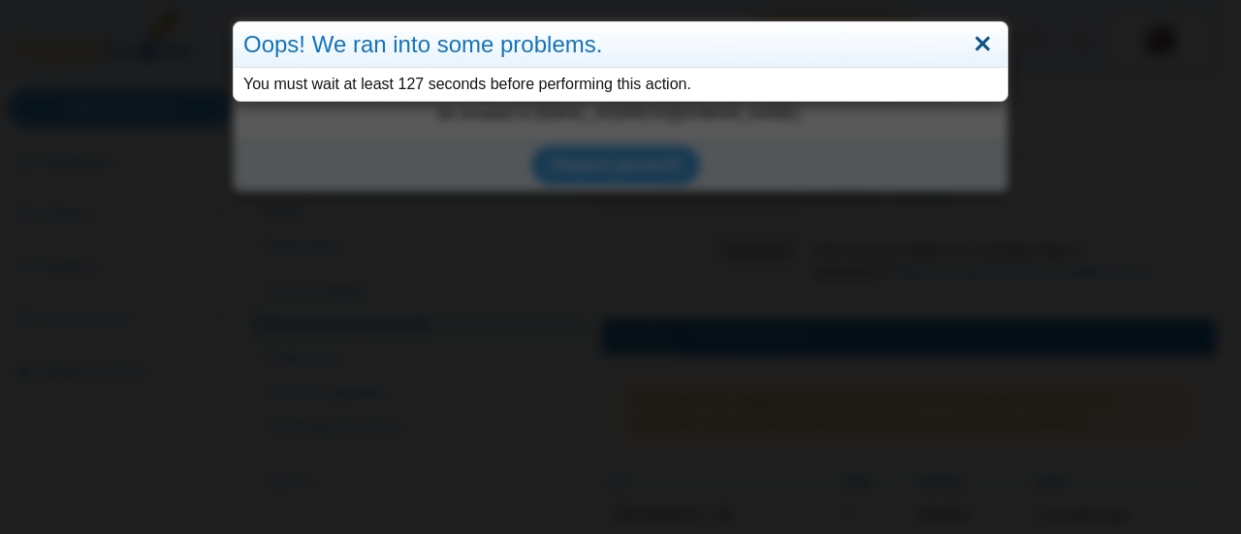
click at [968, 51] on link "Close" at bounding box center [982, 44] width 30 height 33
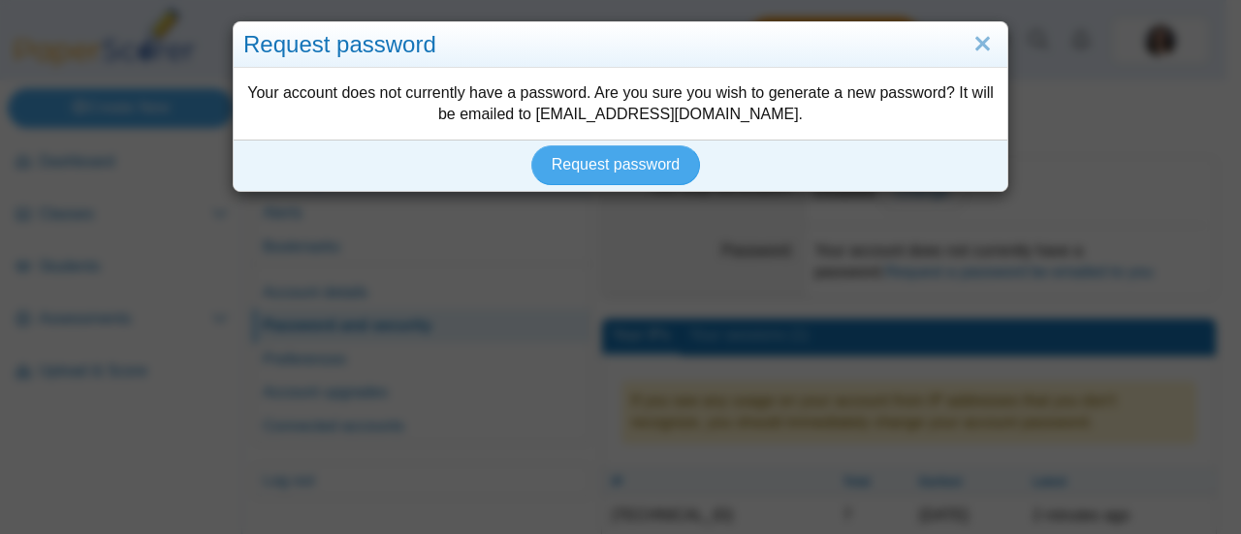
click at [834, 125] on div "Your account does not currently have a password. Are you sure you wish to gener…" at bounding box center [620, 104] width 773 height 73
click at [623, 166] on span "Request password" at bounding box center [615, 164] width 129 height 16
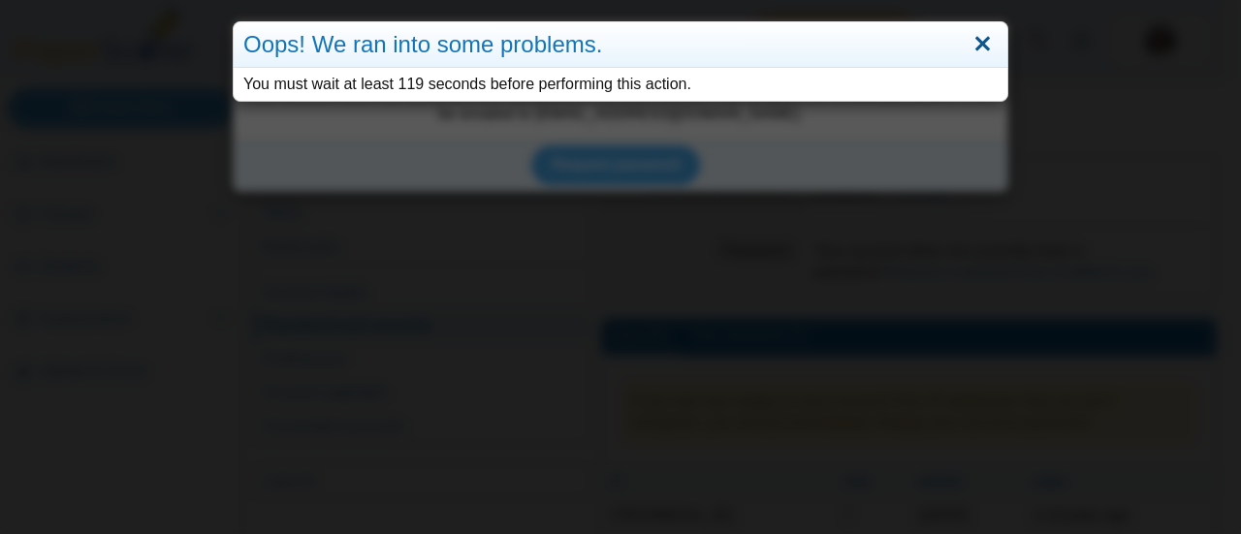
click at [975, 44] on link "Close" at bounding box center [982, 44] width 30 height 33
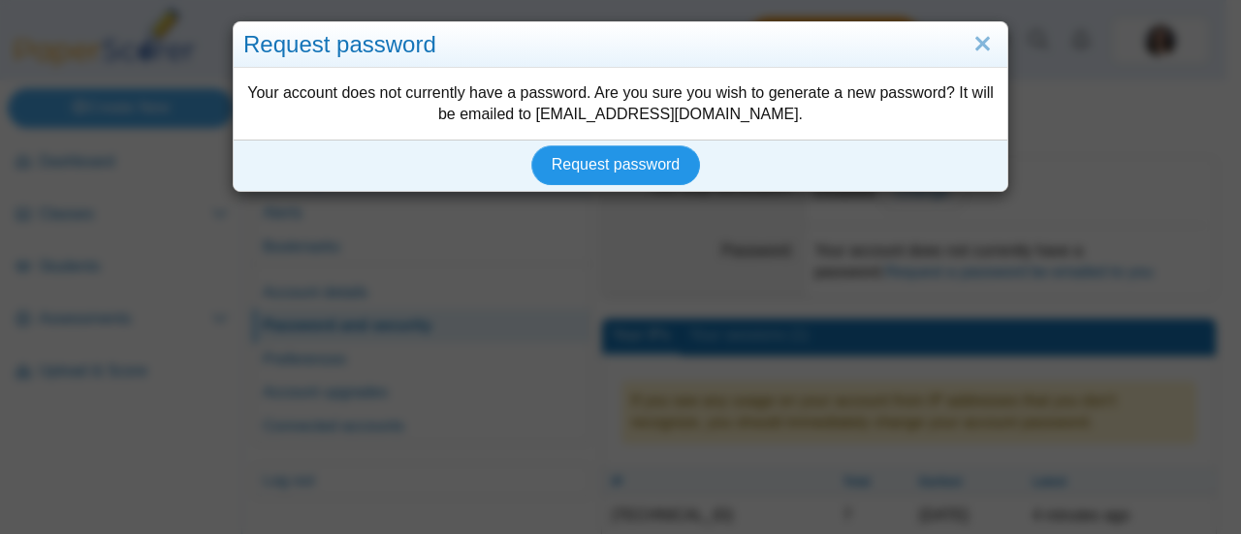
click at [585, 163] on span "Request password" at bounding box center [615, 164] width 129 height 16
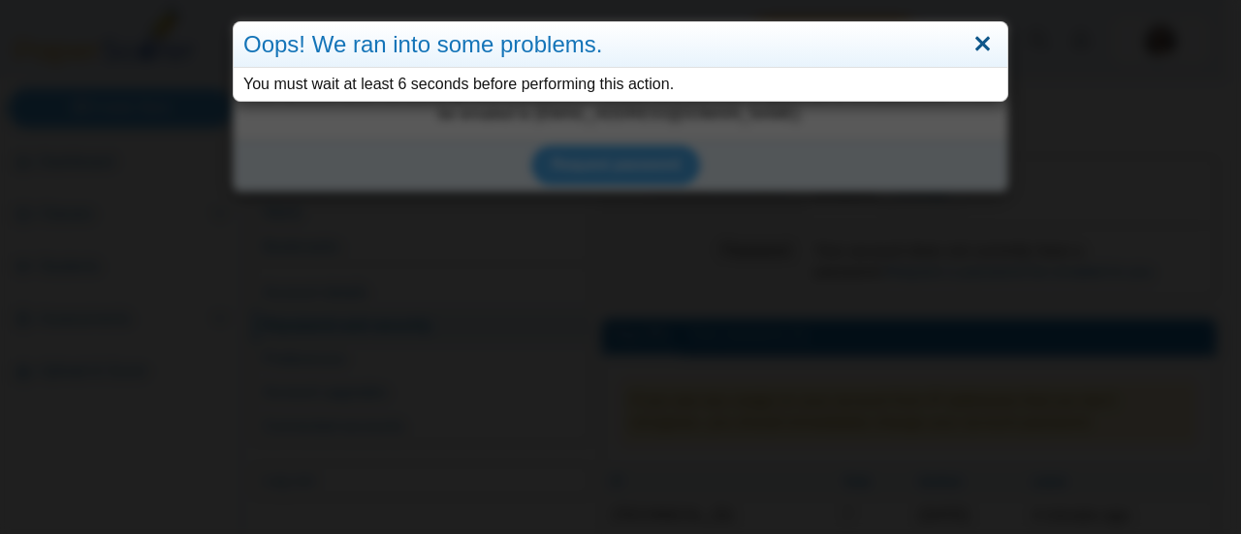
click at [975, 43] on link "Close" at bounding box center [982, 44] width 30 height 33
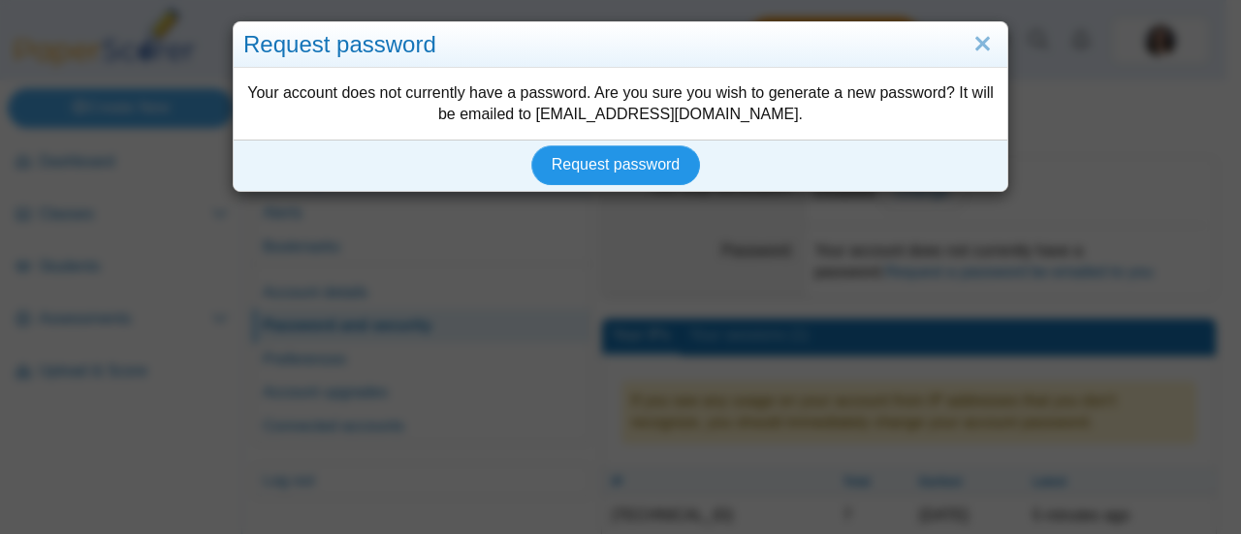
click at [601, 164] on span "Request password" at bounding box center [615, 164] width 129 height 16
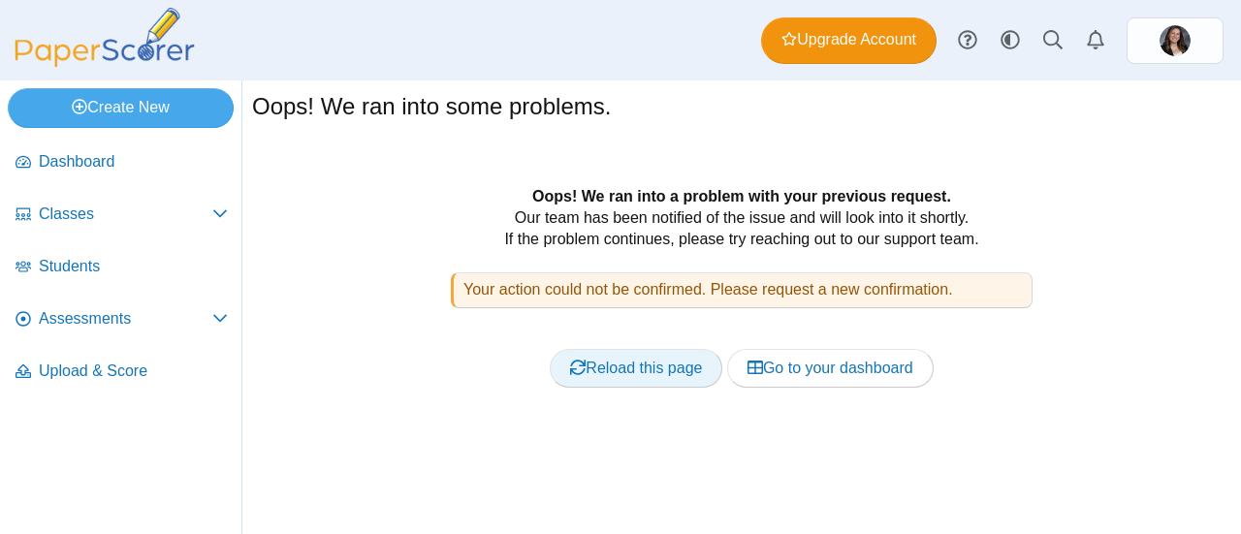
click at [677, 362] on link "Reload this page" at bounding box center [636, 368] width 173 height 39
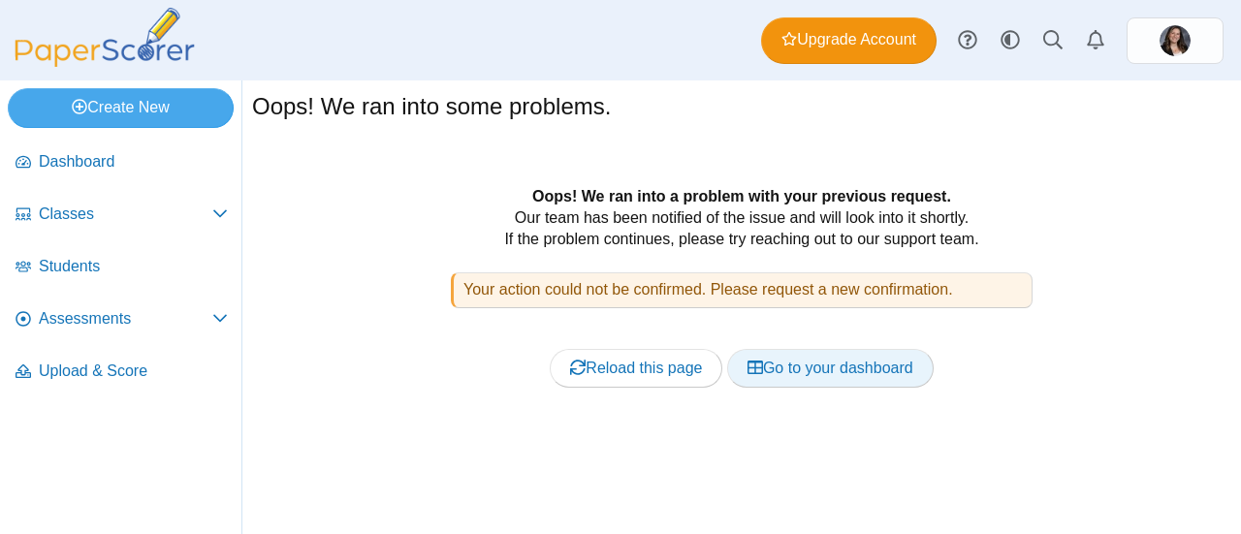
click at [791, 367] on link "Go to your dashboard" at bounding box center [830, 368] width 206 height 39
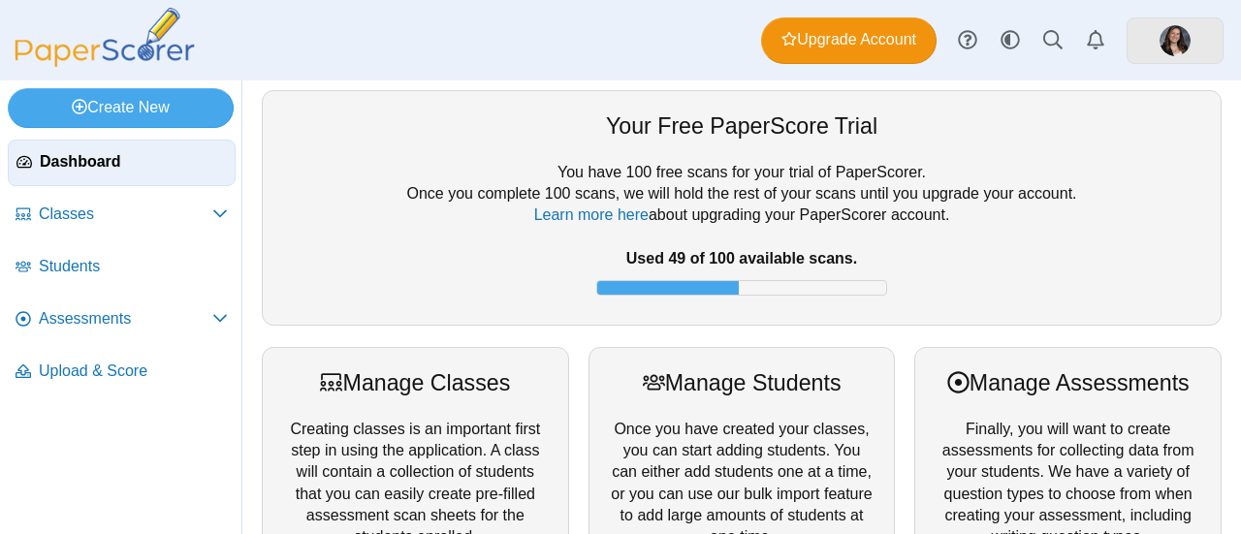
click at [1176, 32] on img at bounding box center [1174, 40] width 31 height 31
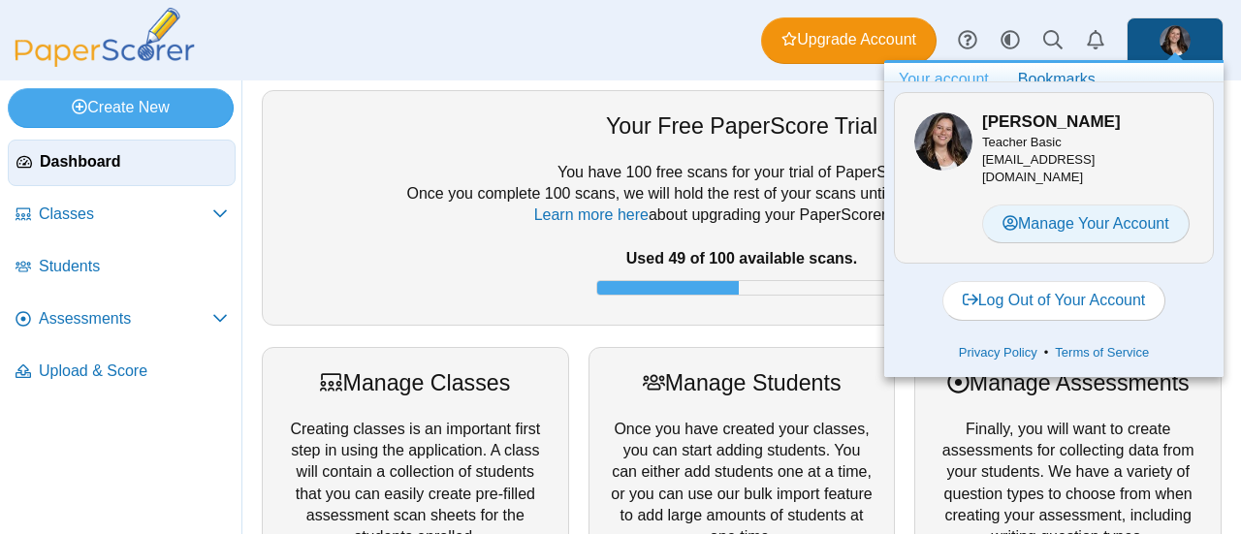
click at [1053, 227] on link "Manage Your Account" at bounding box center [1085, 224] width 207 height 39
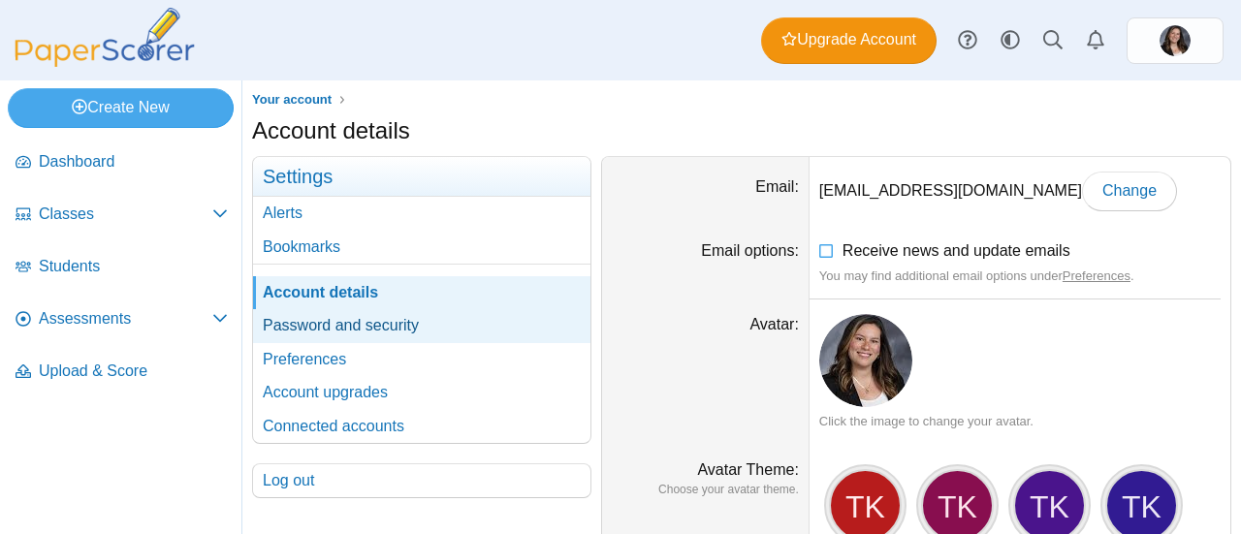
click at [325, 327] on link "Password and security" at bounding box center [421, 325] width 337 height 33
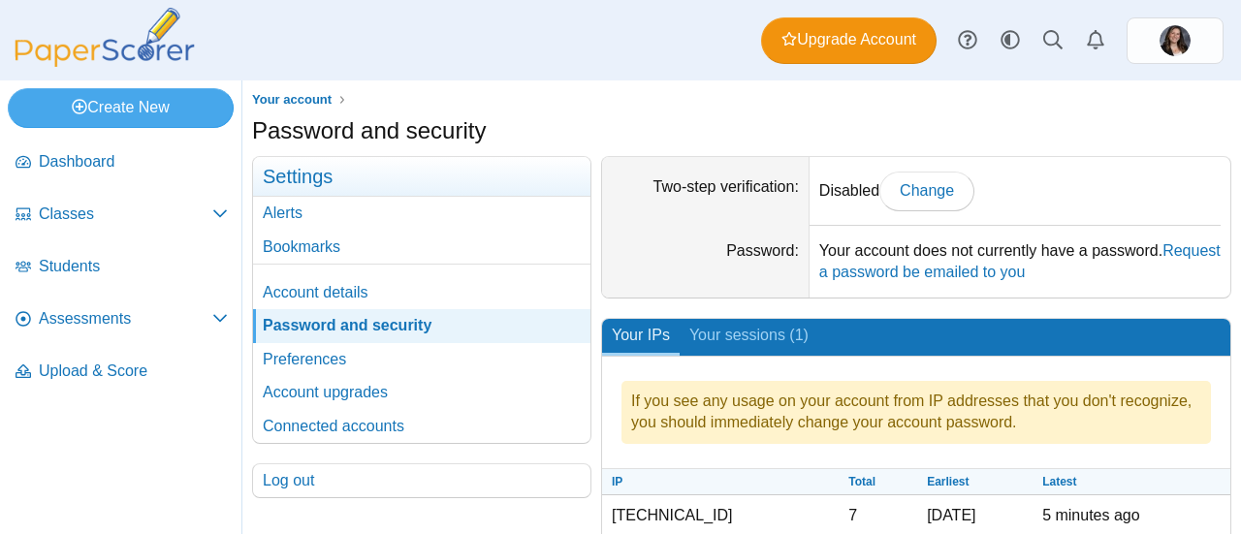
scroll to position [68, 0]
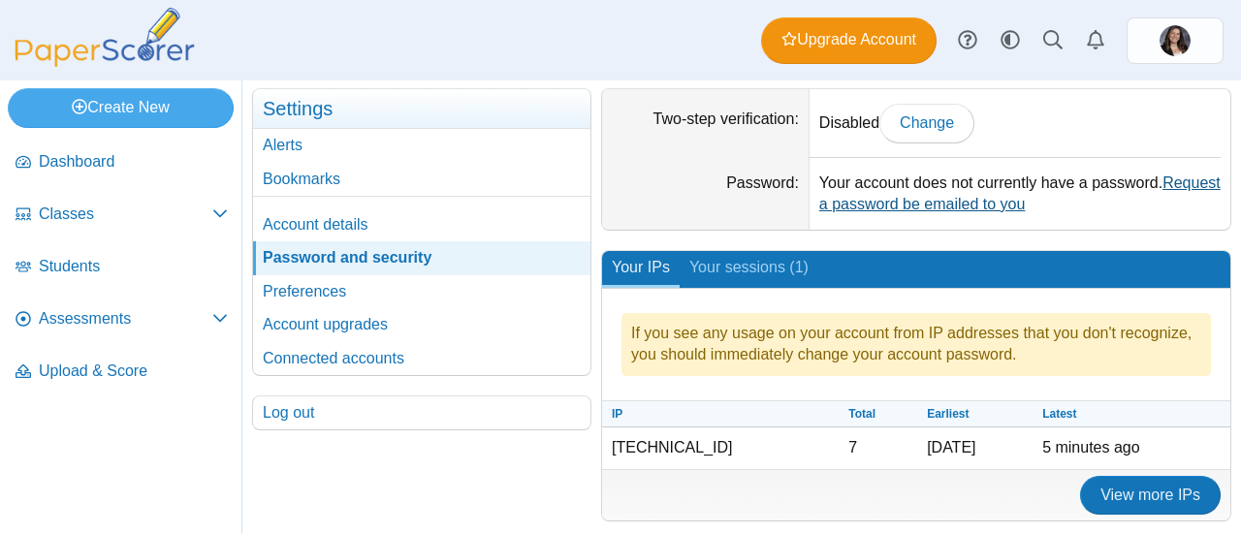
click at [913, 197] on link "Request a password be emailed to you" at bounding box center [1019, 193] width 401 height 38
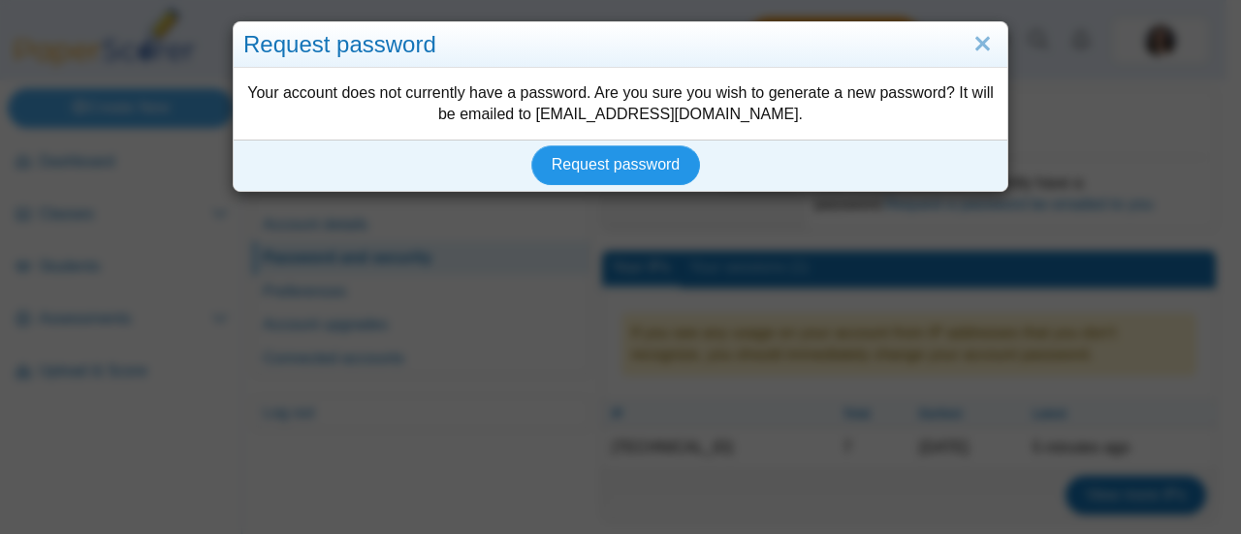
click at [634, 164] on span "Request password" at bounding box center [615, 164] width 129 height 16
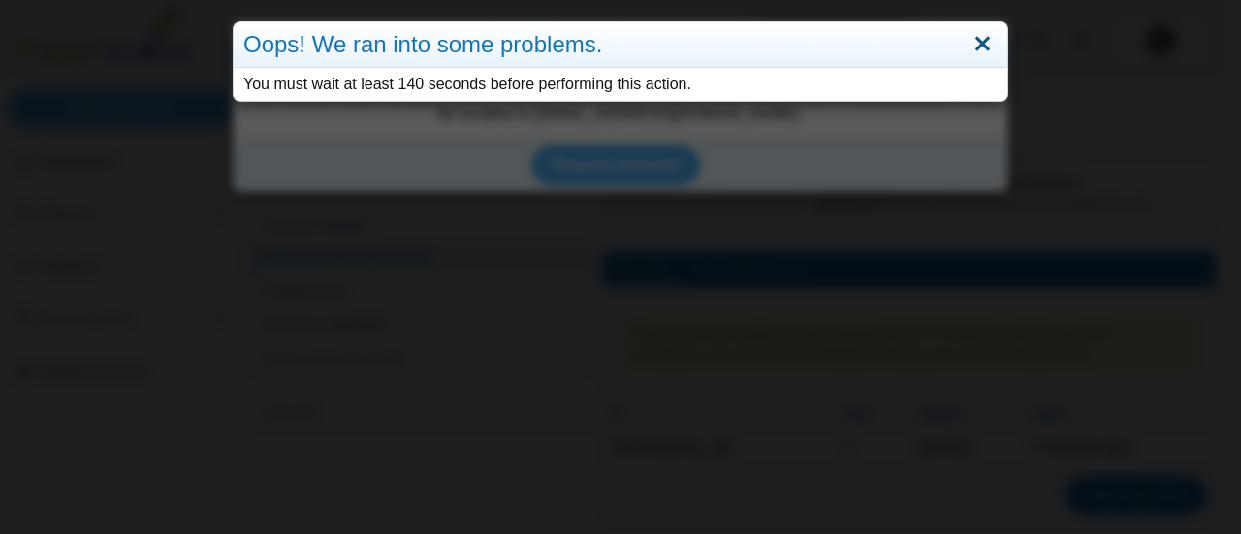
click at [977, 32] on link "Close" at bounding box center [982, 44] width 30 height 33
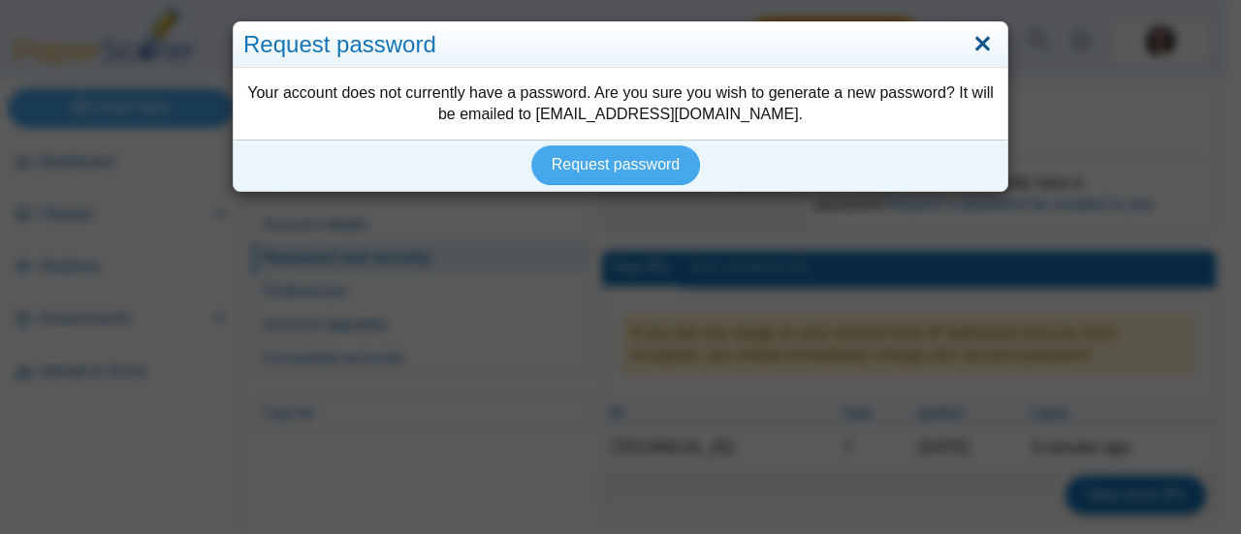
click at [971, 51] on link "Close" at bounding box center [982, 44] width 30 height 33
